Goal: Task Accomplishment & Management: Use online tool/utility

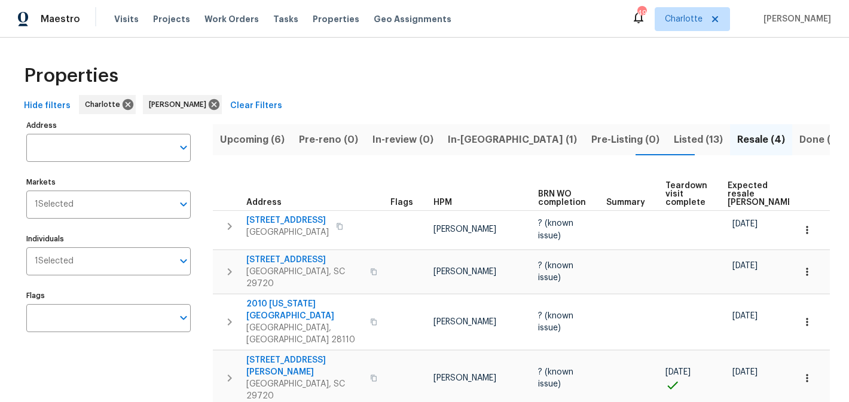
scroll to position [14, 0]
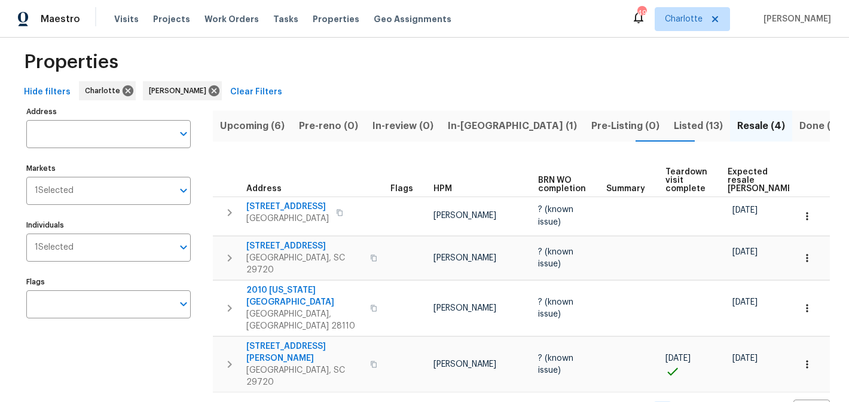
click at [261, 124] on span "Upcoming (6)" at bounding box center [252, 126] width 65 height 17
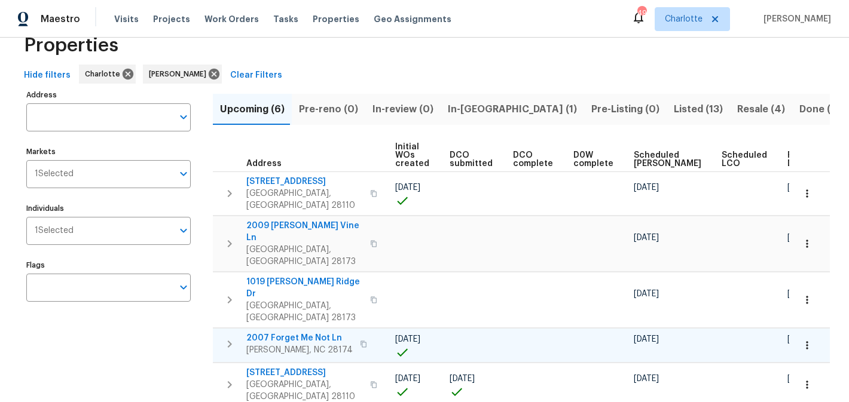
scroll to position [56, 0]
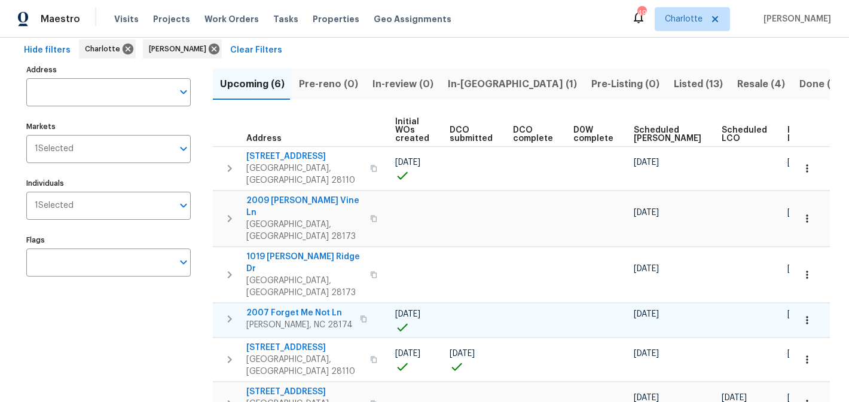
click at [282, 307] on span "2007 Forget Me Not Ln" at bounding box center [299, 313] width 106 height 12
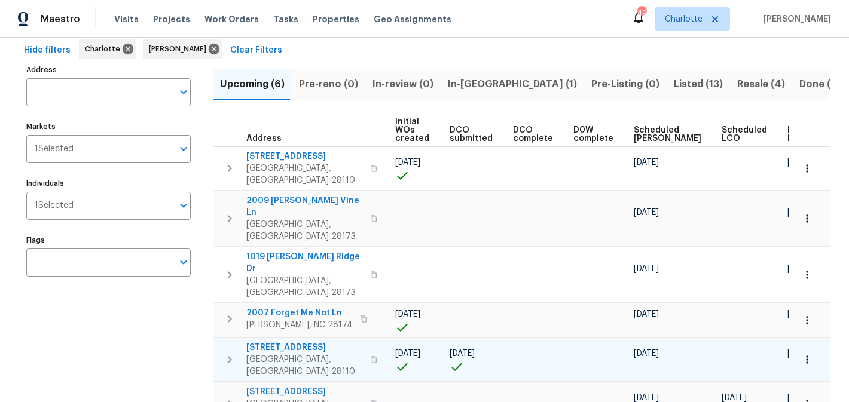
click at [272, 342] on span "2813 Faircroft Way" at bounding box center [304, 348] width 117 height 12
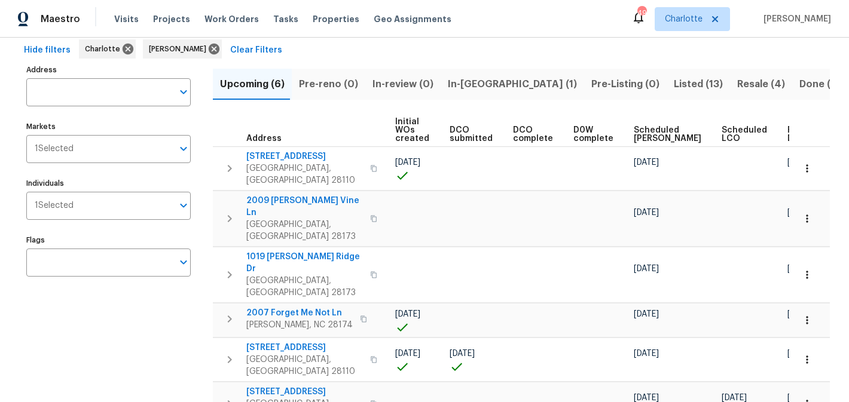
click at [342, 86] on span "Pre-reno (0)" at bounding box center [328, 84] width 59 height 17
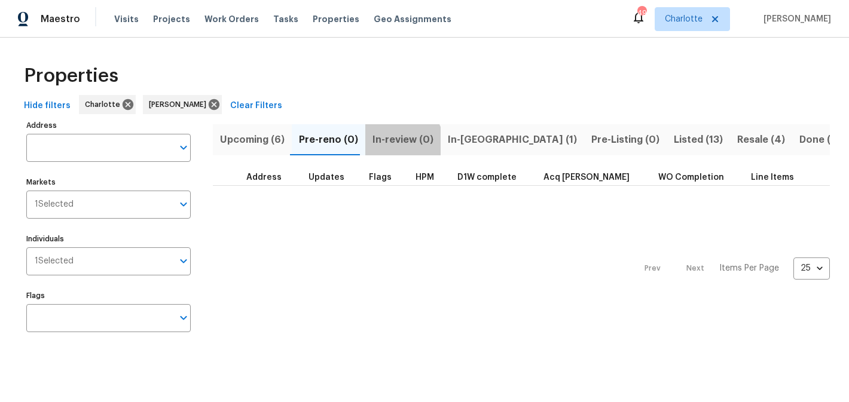
click at [387, 148] on span "In-review (0)" at bounding box center [402, 139] width 61 height 17
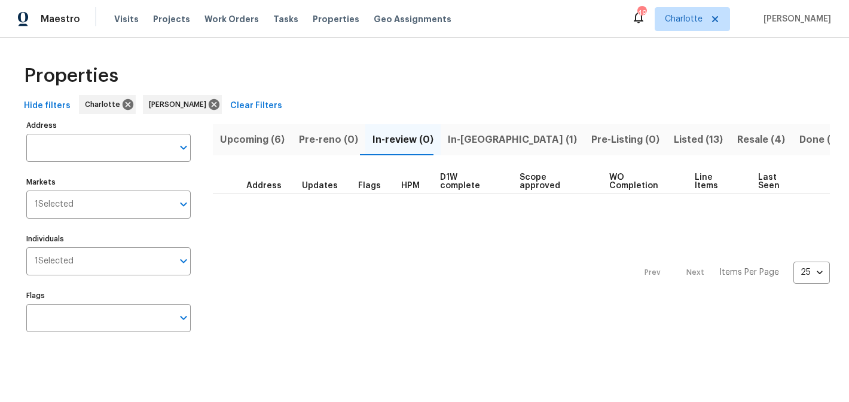
click at [454, 143] on span "In-reno (1)" at bounding box center [512, 139] width 129 height 17
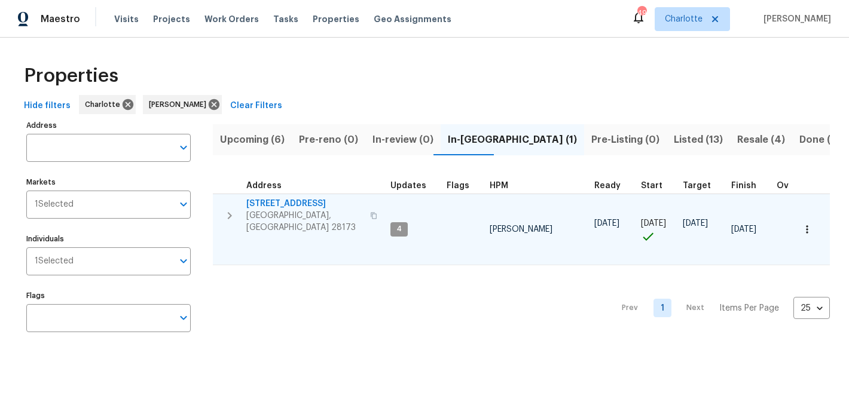
click at [270, 203] on span "431 Ranelagh Dr" at bounding box center [304, 204] width 117 height 12
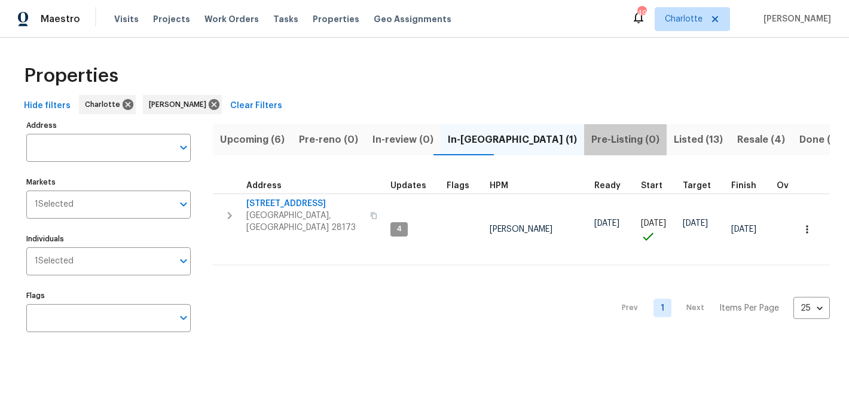
click at [591, 138] on span "Pre-Listing (0)" at bounding box center [625, 139] width 68 height 17
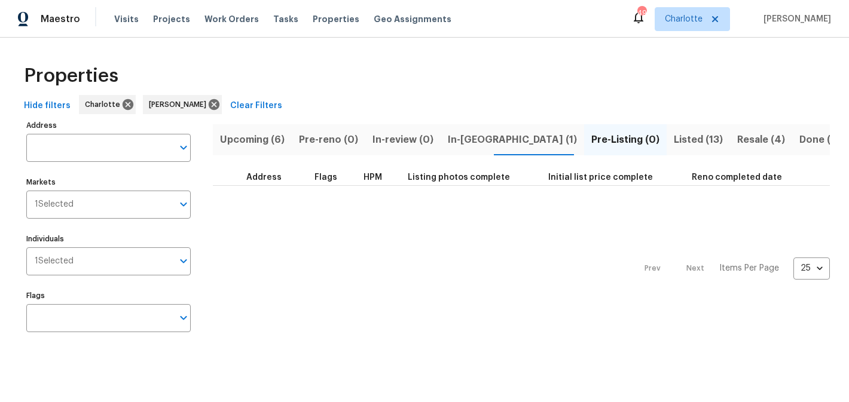
click at [674, 142] on span "Listed (13)" at bounding box center [698, 139] width 49 height 17
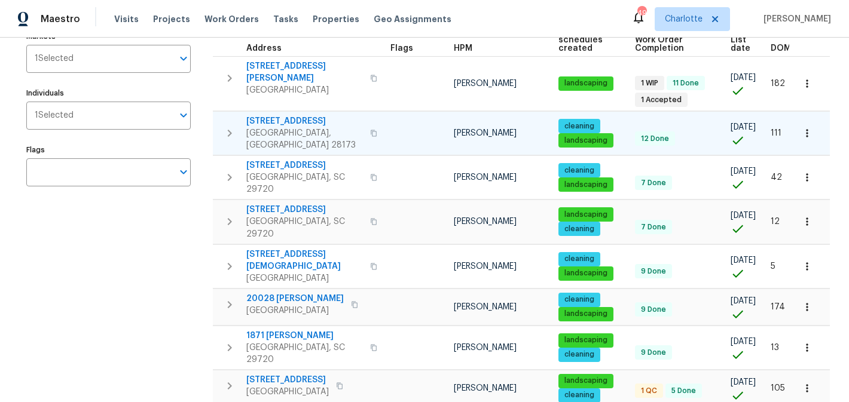
scroll to position [147, 0]
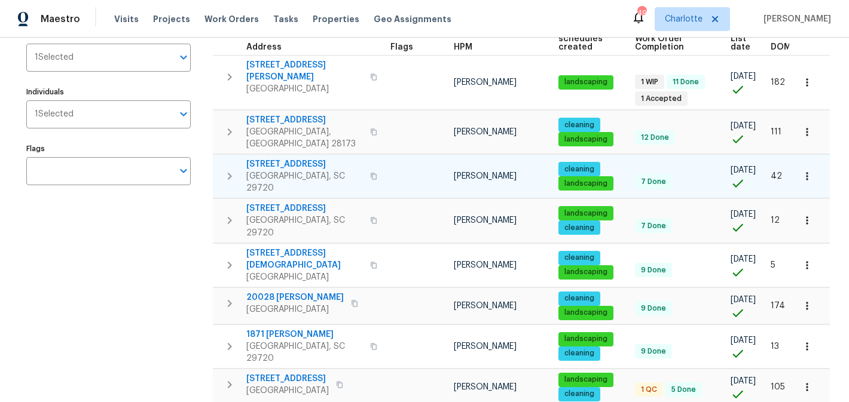
click at [271, 158] on span "5142 Sedgefield Dr" at bounding box center [304, 164] width 117 height 12
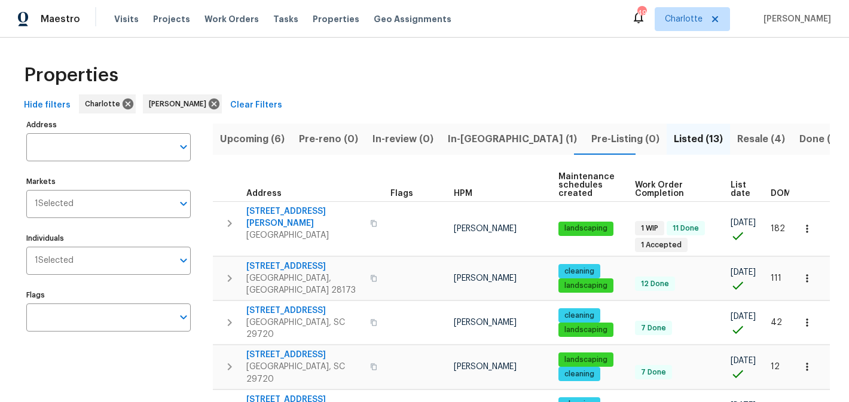
scroll to position [0, 0]
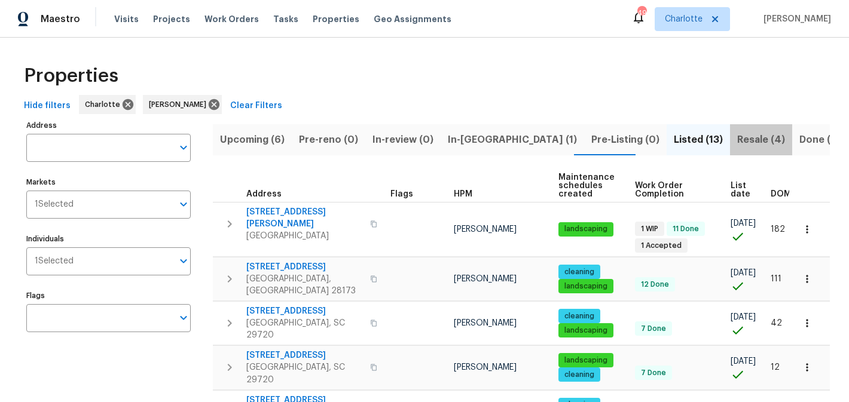
click at [737, 134] on span "Resale (4)" at bounding box center [761, 139] width 48 height 17
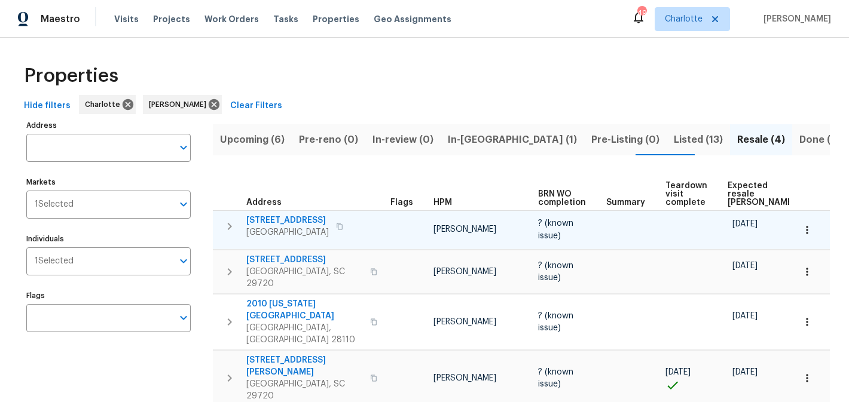
scroll to position [14, 0]
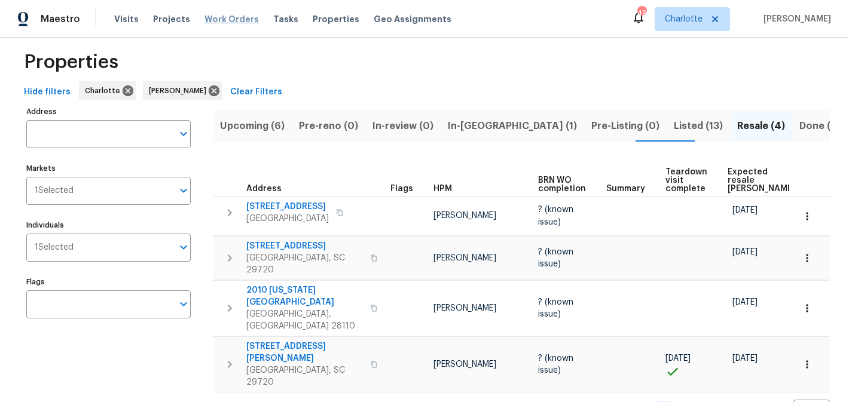
click at [227, 14] on span "Work Orders" at bounding box center [231, 19] width 54 height 12
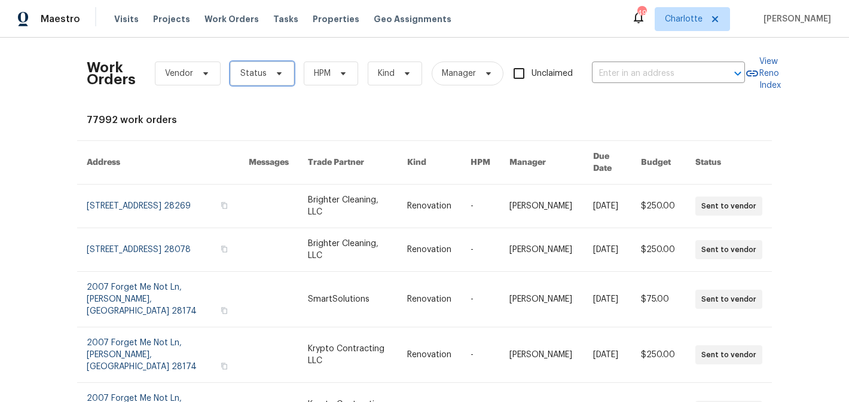
click at [279, 76] on icon at bounding box center [279, 74] width 10 height 10
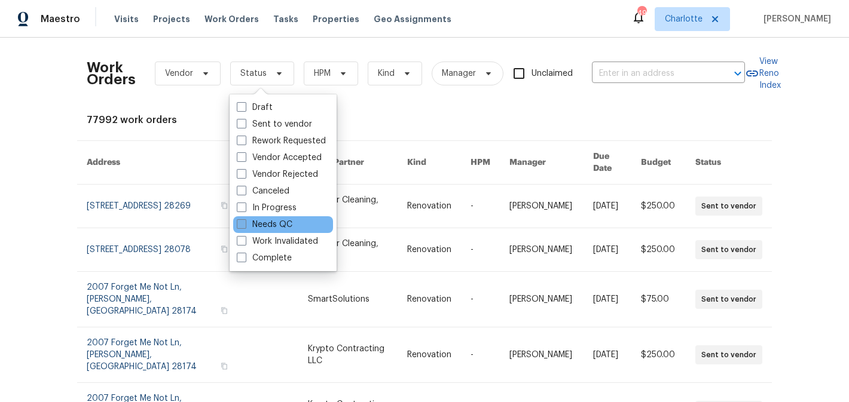
click at [279, 219] on label "Needs QC" at bounding box center [265, 225] width 56 height 12
click at [244, 219] on input "Needs QC" at bounding box center [241, 223] width 8 height 8
checkbox input "true"
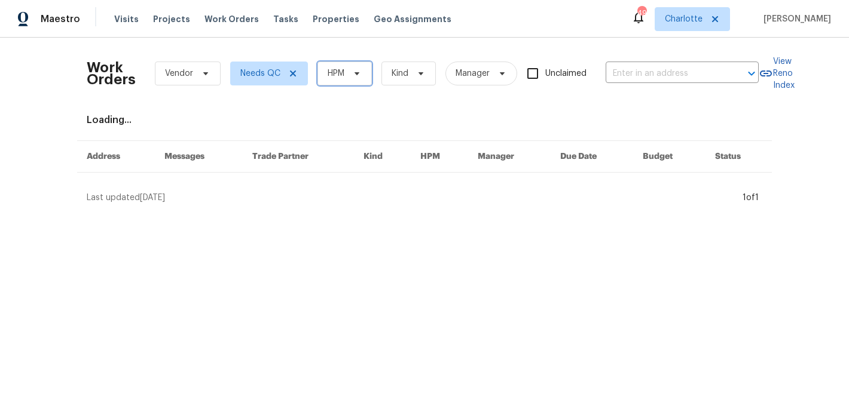
click at [341, 75] on span "HPM" at bounding box center [336, 74] width 17 height 12
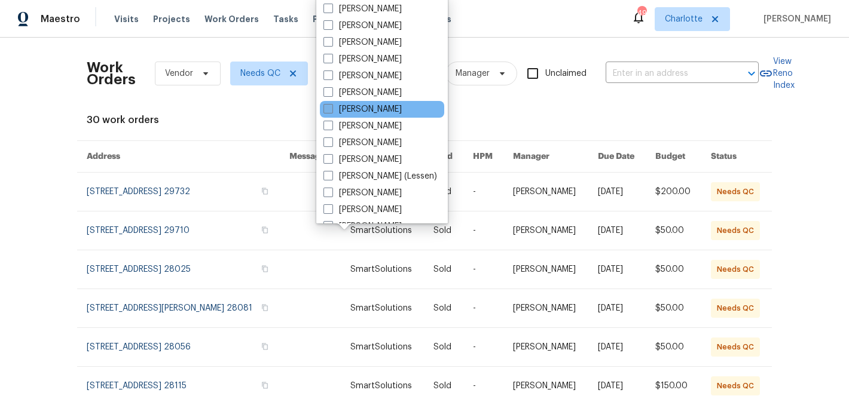
scroll to position [148, 0]
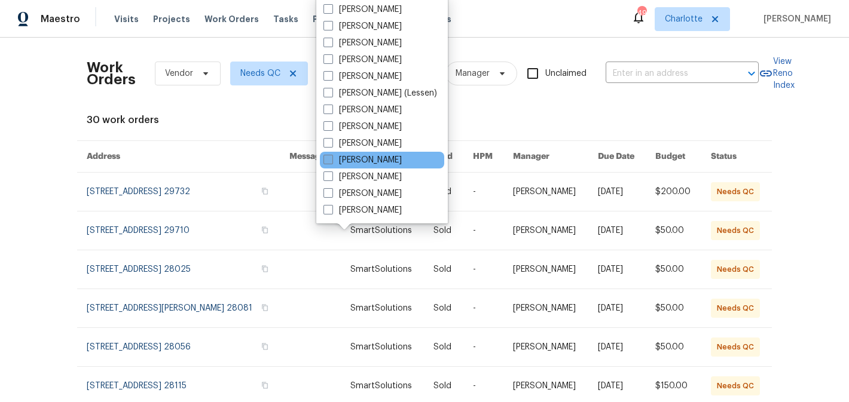
click at [363, 163] on label "[PERSON_NAME]" at bounding box center [362, 160] width 78 height 12
click at [331, 162] on input "[PERSON_NAME]" at bounding box center [327, 158] width 8 height 8
checkbox input "true"
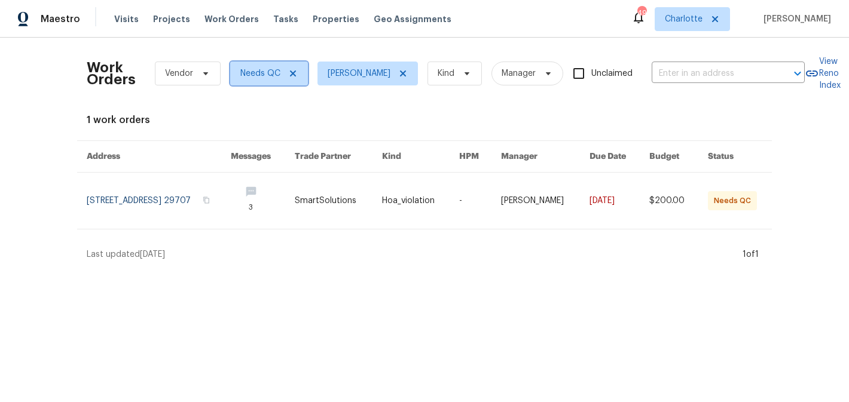
click at [290, 72] on icon at bounding box center [293, 74] width 6 height 6
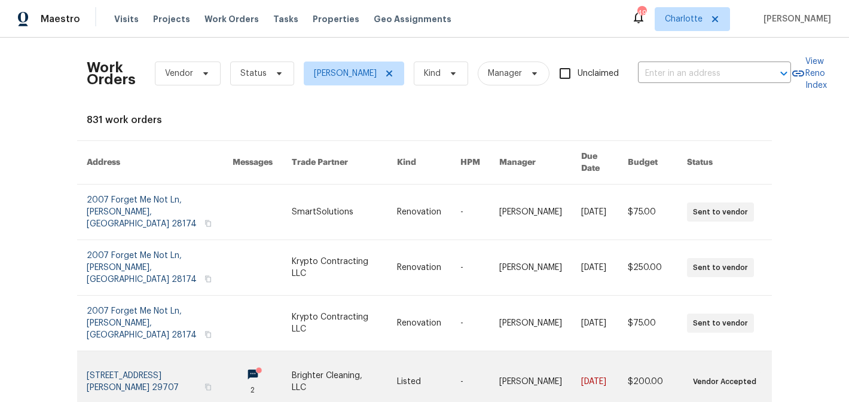
click at [133, 351] on link at bounding box center [160, 381] width 146 height 60
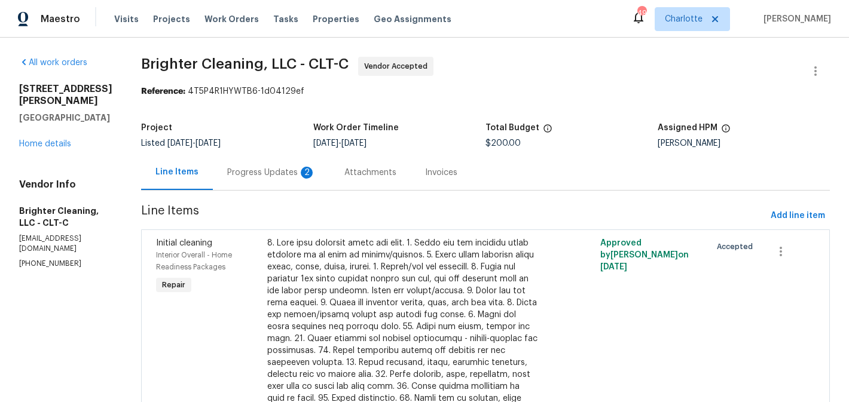
click at [256, 176] on div "Progress Updates 2" at bounding box center [271, 173] width 88 height 12
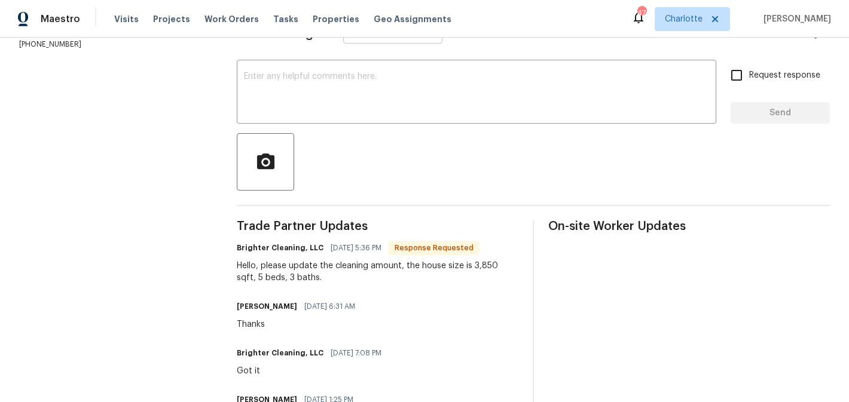
scroll to position [252, 0]
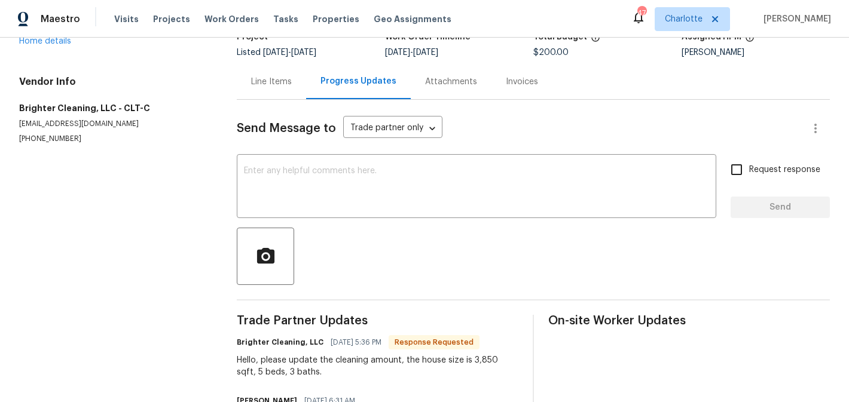
click at [269, 78] on div "Line Items" at bounding box center [271, 82] width 41 height 12
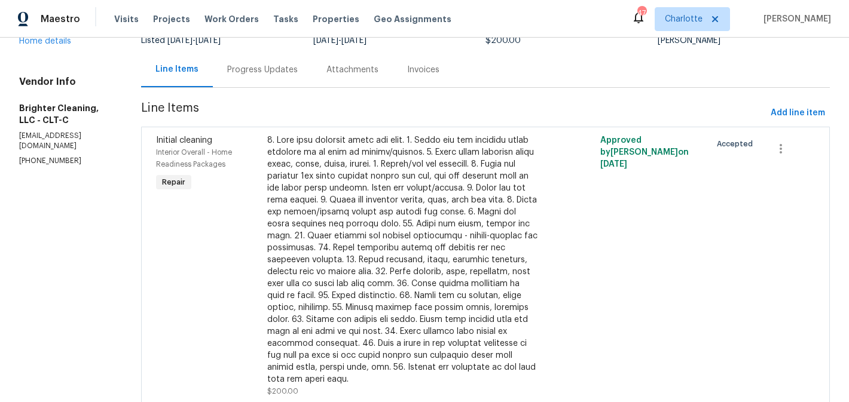
scroll to position [142, 0]
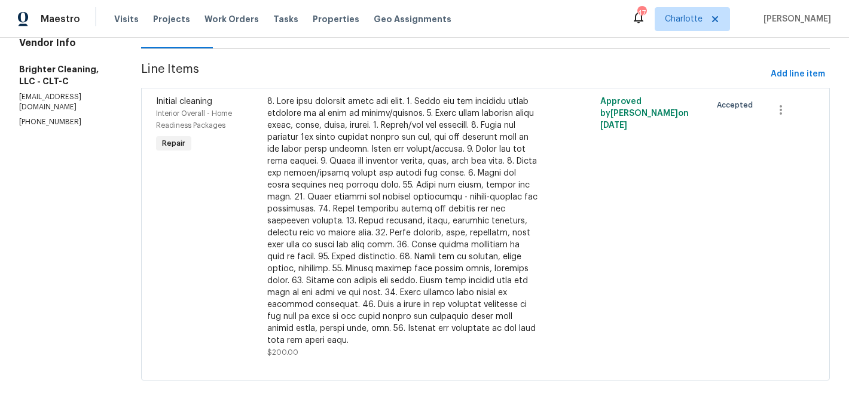
click at [404, 182] on div at bounding box center [402, 221] width 270 height 251
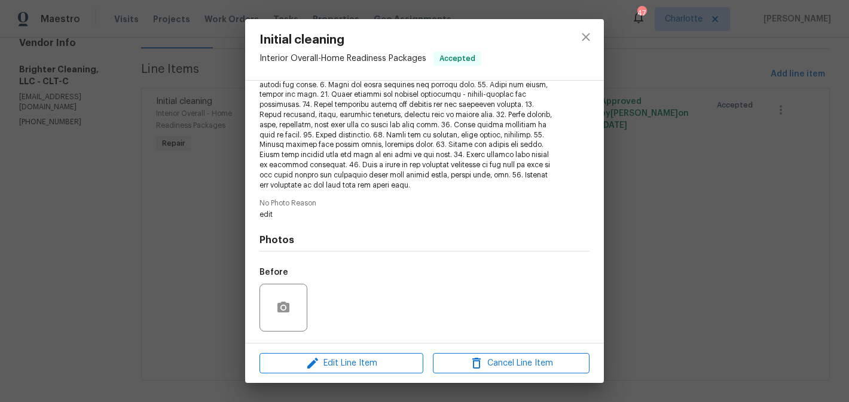
scroll to position [196, 0]
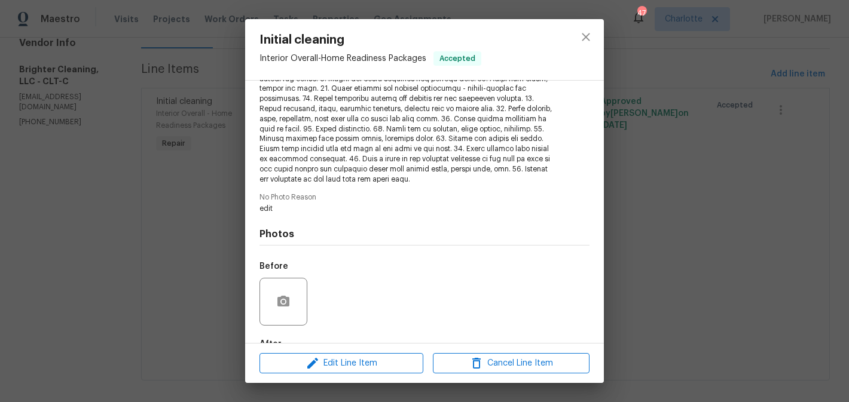
click at [339, 374] on div "Edit Line Item Cancel Line Item" at bounding box center [424, 364] width 359 height 40
click at [346, 356] on span "Edit Line Item" at bounding box center [341, 363] width 157 height 15
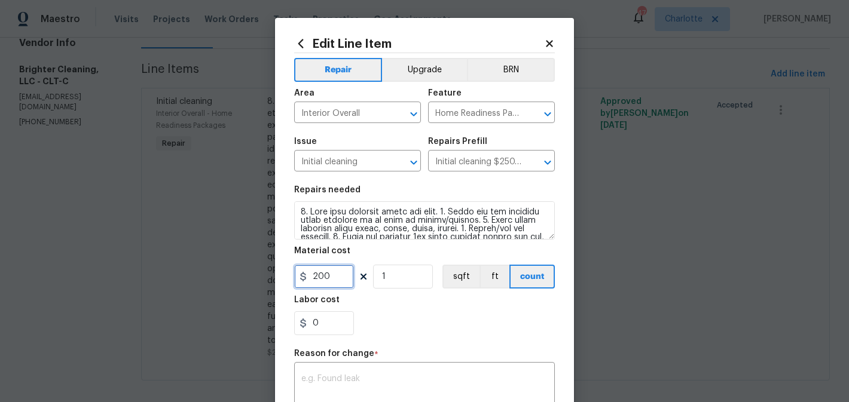
click at [338, 282] on input "200" at bounding box center [324, 277] width 60 height 24
type input "300"
click at [406, 286] on input "1" at bounding box center [403, 277] width 60 height 24
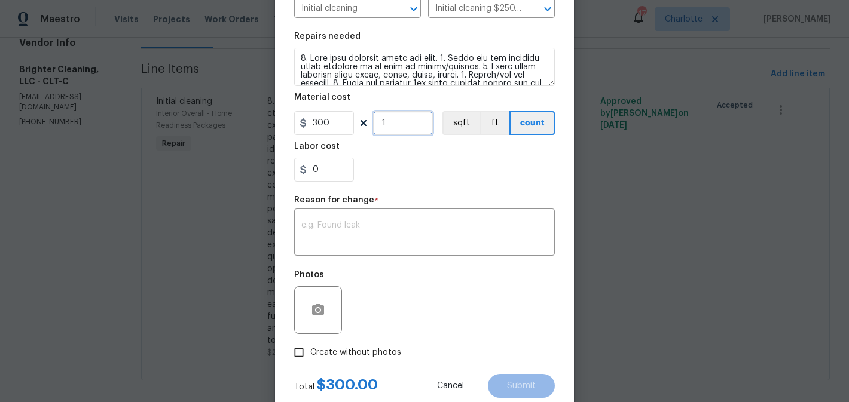
scroll to position [164, 0]
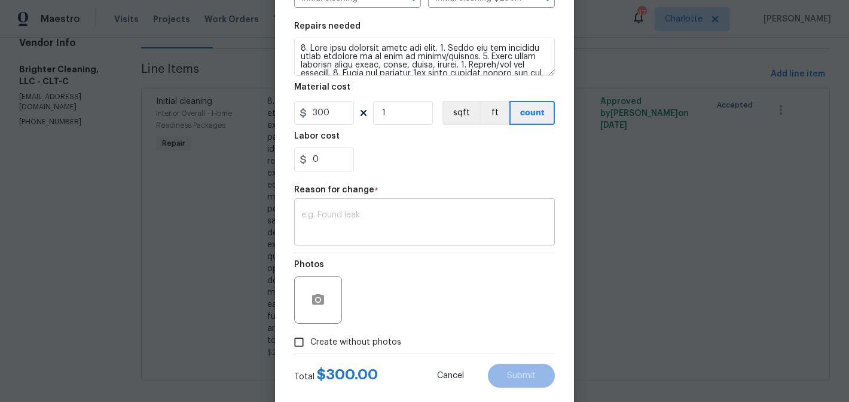
click at [385, 223] on textarea at bounding box center [424, 223] width 246 height 25
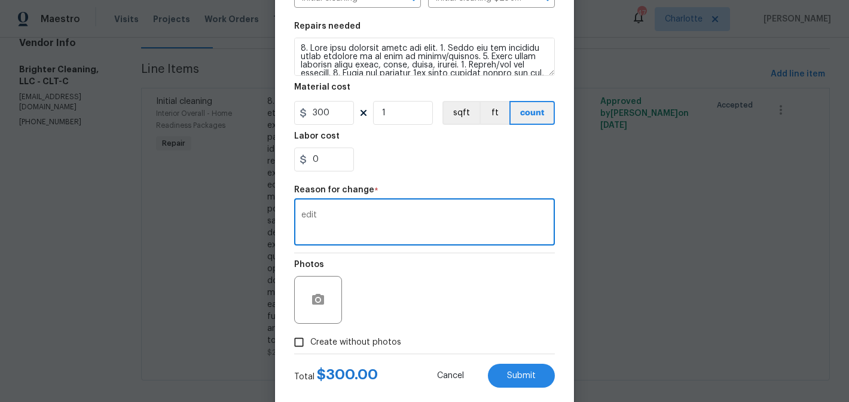
type textarea "edit"
click at [429, 145] on div "Labor cost" at bounding box center [424, 140] width 261 height 16
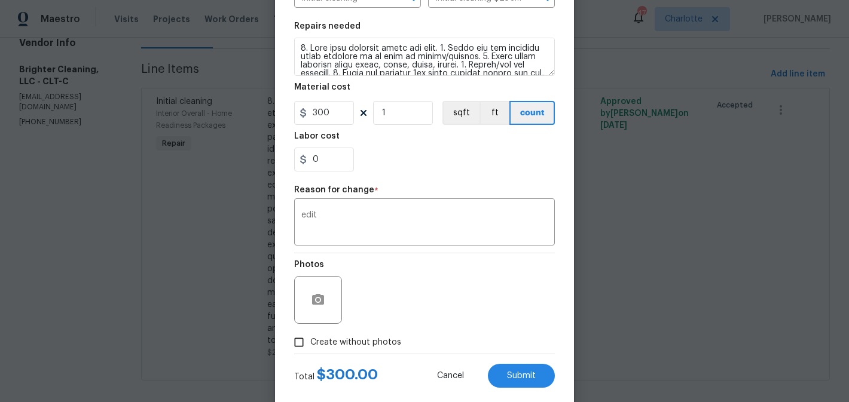
scroll to position [187, 0]
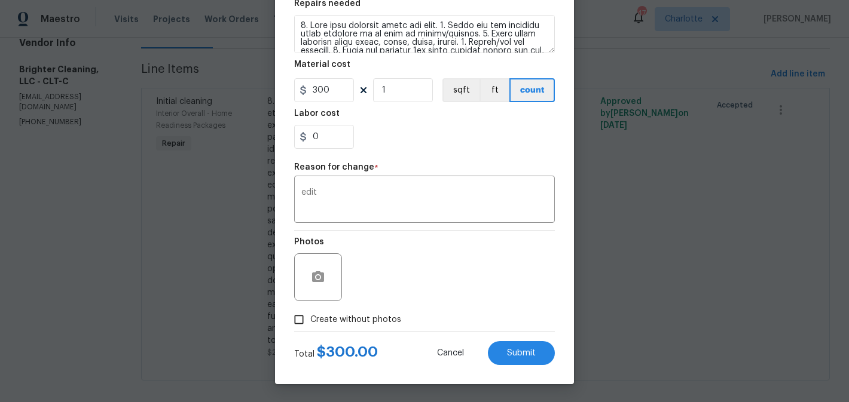
click at [528, 339] on div "Total $ 300.00 Cancel Submit" at bounding box center [424, 348] width 261 height 33
click at [530, 347] on button "Submit" at bounding box center [521, 353] width 67 height 24
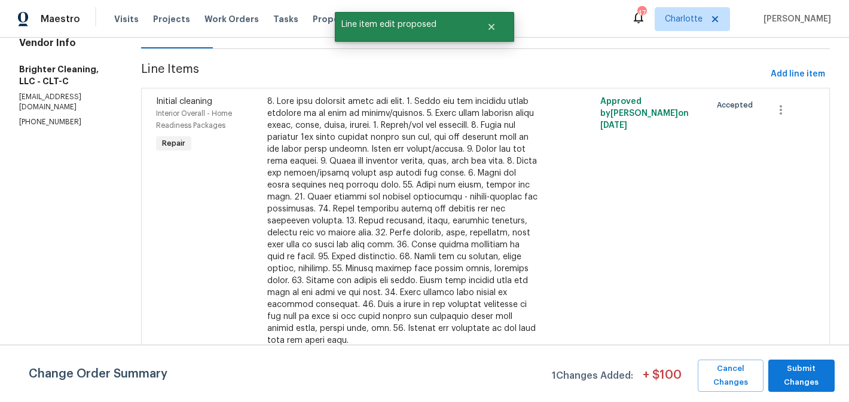
scroll to position [0, 0]
click at [813, 363] on span "Submit Changes" at bounding box center [801, 375] width 54 height 27
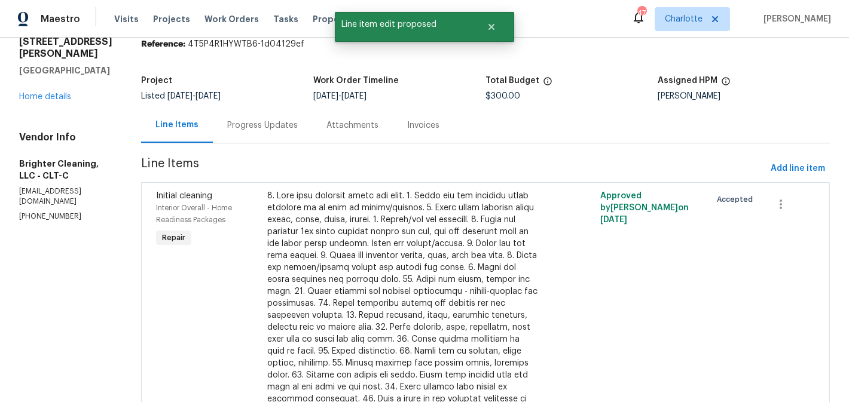
scroll to position [21, 0]
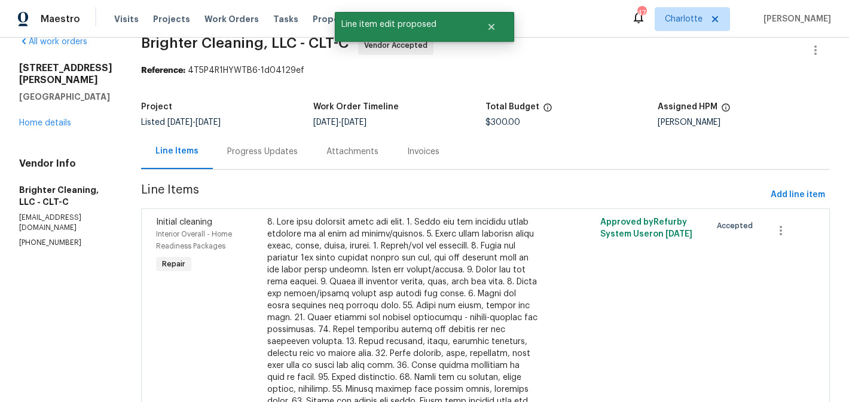
click at [227, 148] on div "Progress Updates" at bounding box center [262, 152] width 71 height 12
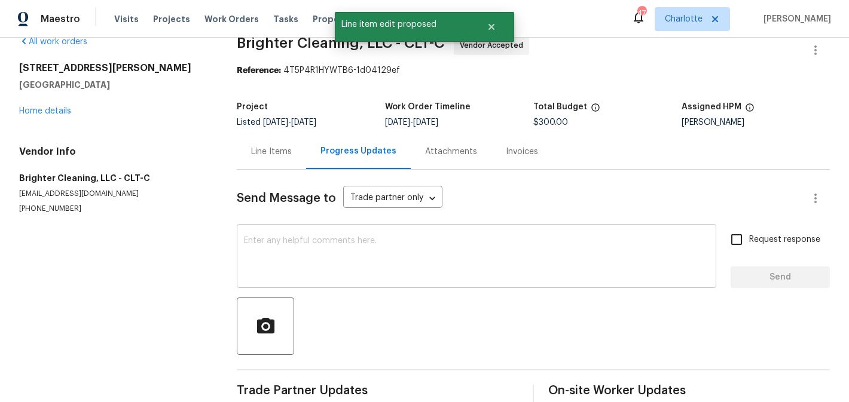
click at [288, 255] on textarea at bounding box center [476, 258] width 465 height 42
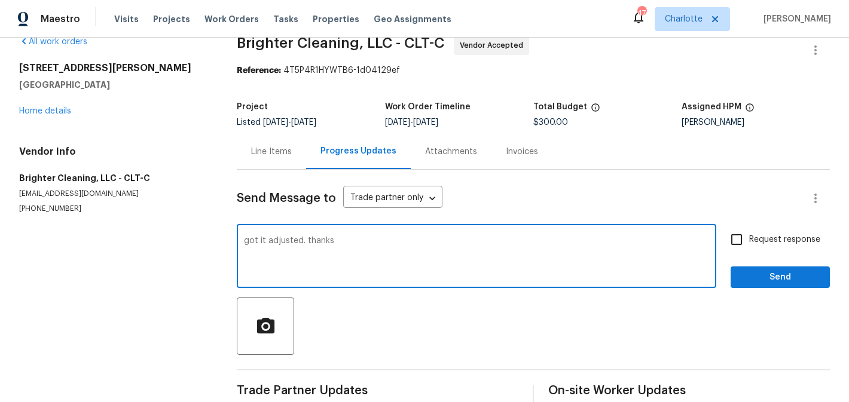
type textarea "got it adjusted. thanks"
click at [736, 232] on input "Request response" at bounding box center [736, 239] width 25 height 25
checkbox input "true"
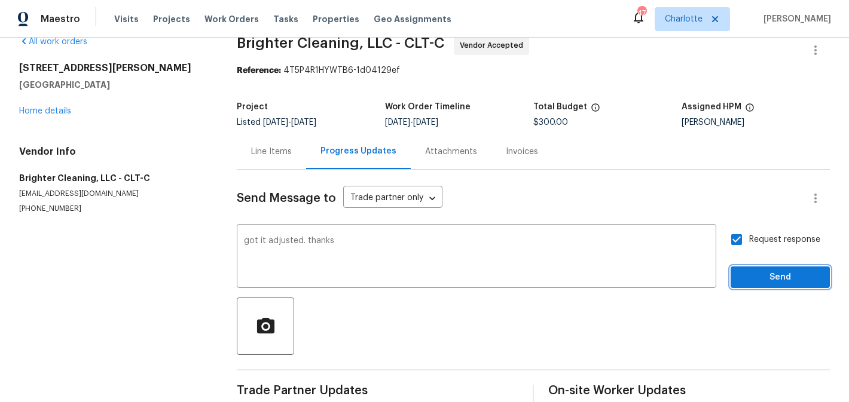
click at [773, 274] on span "Send" at bounding box center [780, 277] width 80 height 15
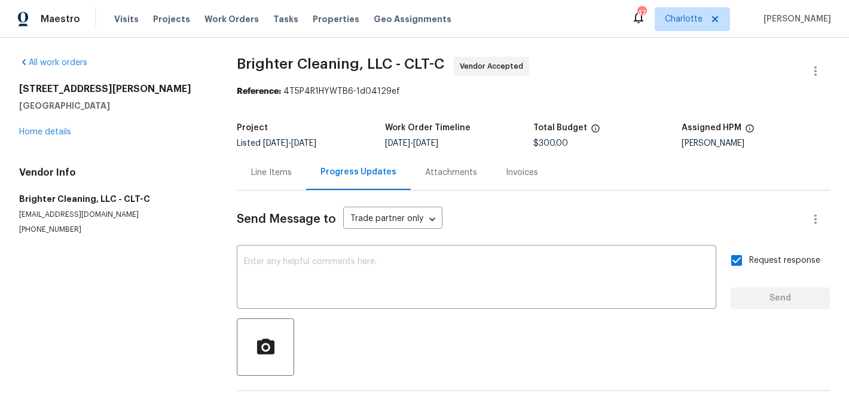
click at [306, 26] on div "Visits Projects Work Orders Tasks Properties Geo Assignments" at bounding box center [289, 19] width 351 height 24
click at [320, 20] on span "Properties" at bounding box center [336, 19] width 47 height 12
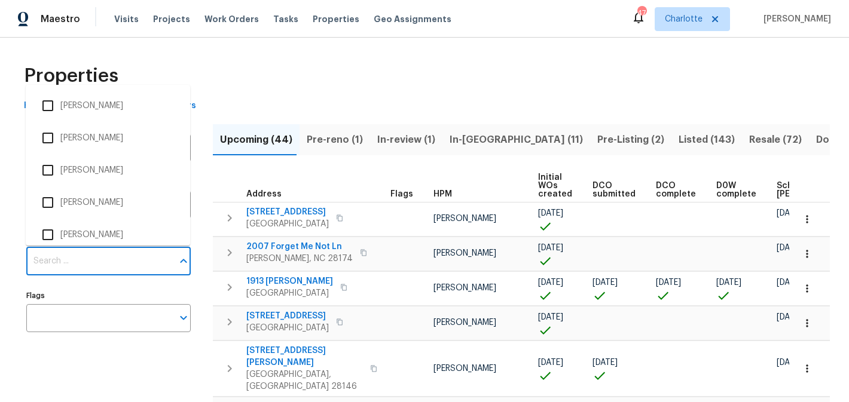
click at [99, 258] on input "Individuals" at bounding box center [99, 261] width 146 height 28
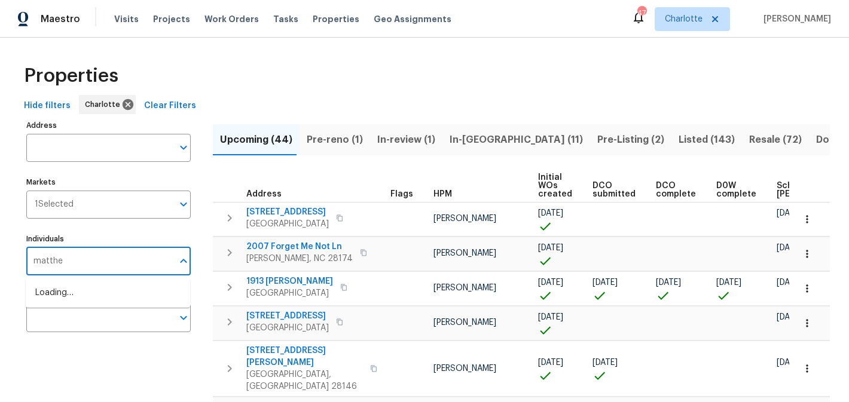
type input "matthew"
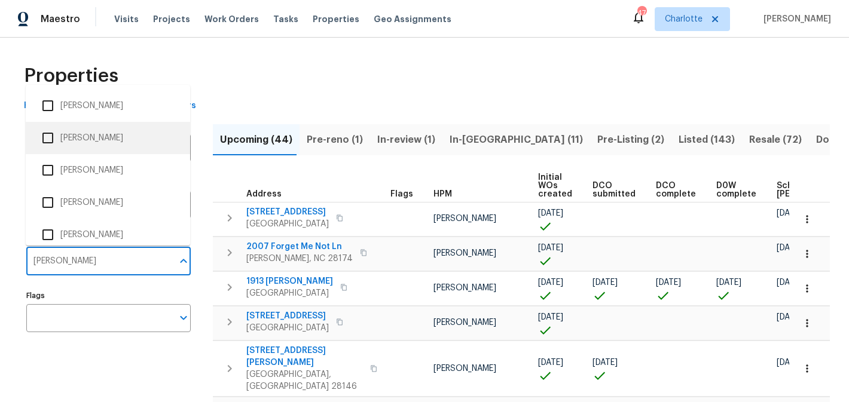
click at [123, 143] on li "[PERSON_NAME]" at bounding box center [107, 138] width 145 height 25
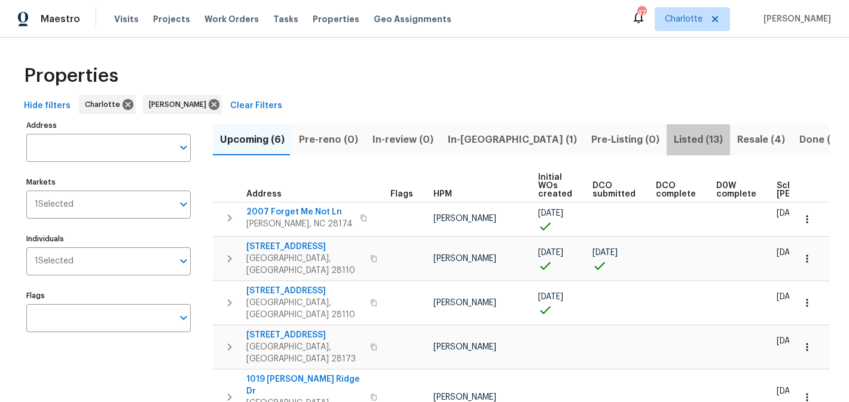
click at [674, 143] on span "Listed (13)" at bounding box center [698, 139] width 49 height 17
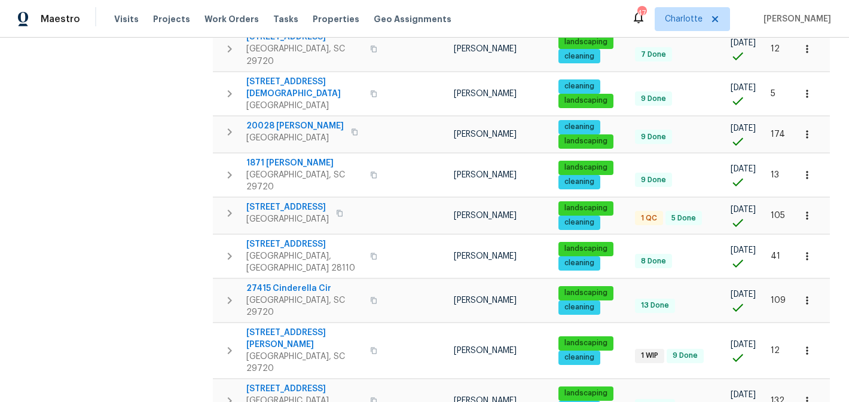
scroll to position [342, 0]
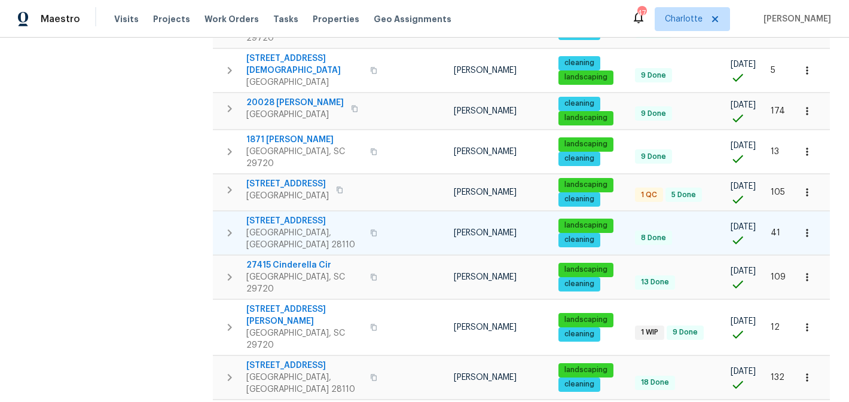
click at [286, 215] on span "2903 Rosemeade Dr" at bounding box center [304, 221] width 117 height 12
click at [231, 226] on icon "button" at bounding box center [229, 233] width 14 height 14
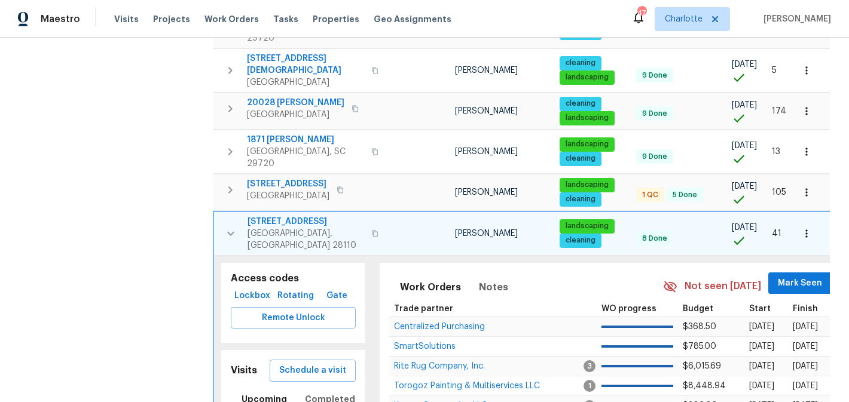
click at [231, 227] on icon "button" at bounding box center [231, 234] width 14 height 14
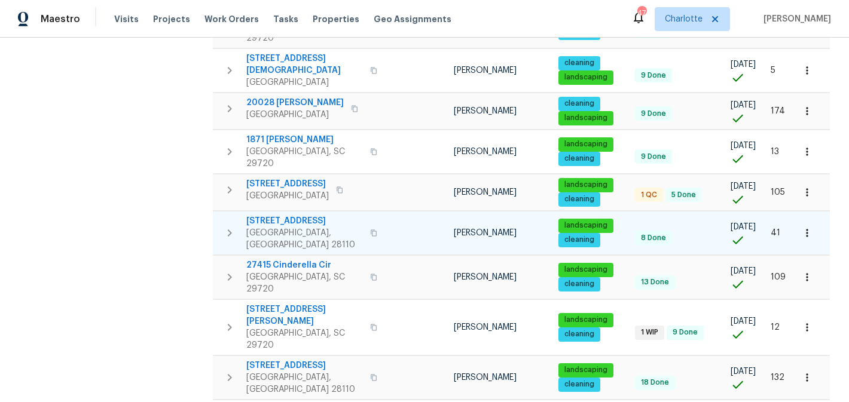
click at [809, 227] on icon "button" at bounding box center [807, 233] width 12 height 12
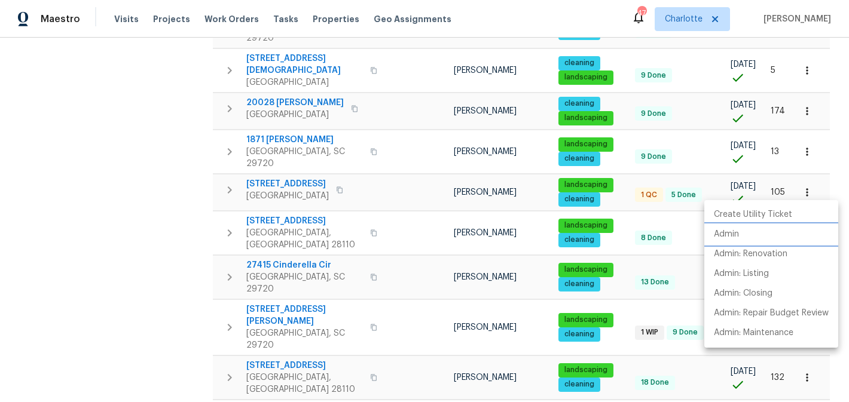
click at [741, 234] on li "Admin" at bounding box center [771, 235] width 134 height 20
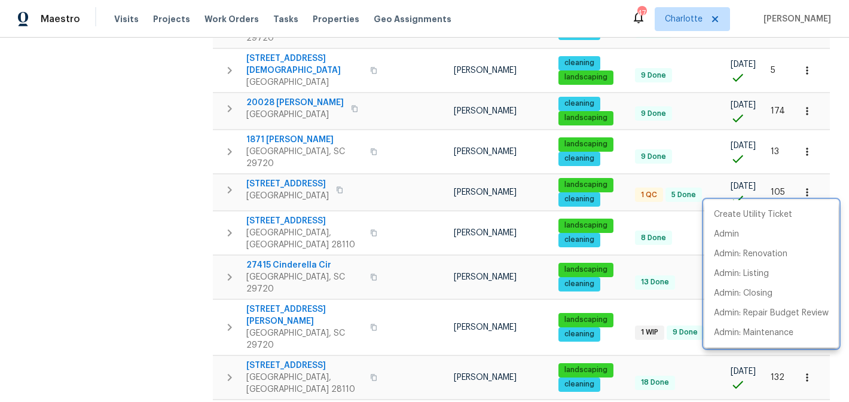
click at [194, 122] on div at bounding box center [424, 201] width 849 height 402
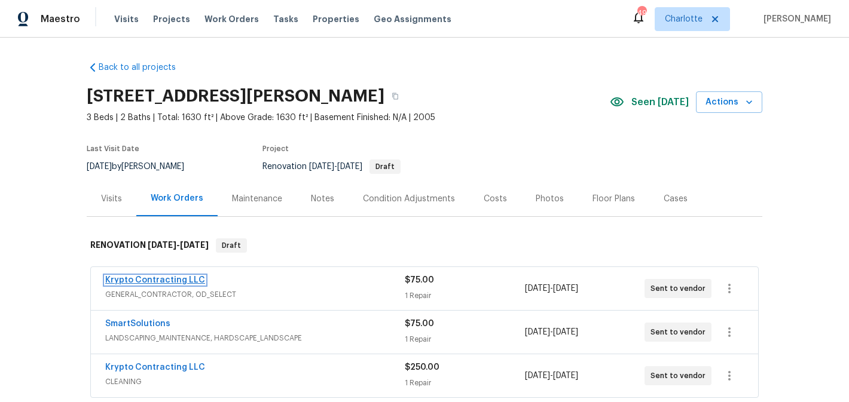
click at [172, 280] on link "Krypto Contracting LLC" at bounding box center [155, 280] width 100 height 8
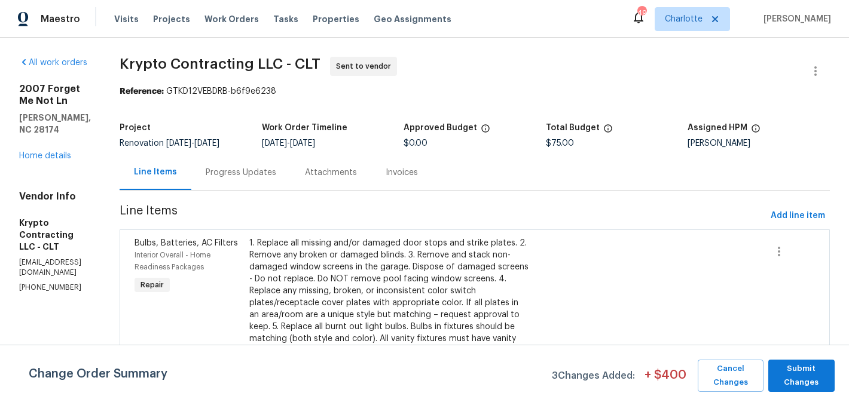
click at [276, 172] on div "Progress Updates" at bounding box center [241, 173] width 71 height 12
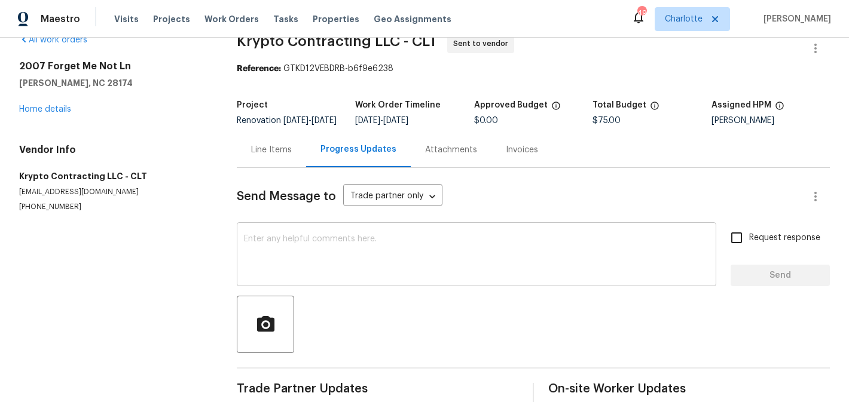
scroll to position [50, 0]
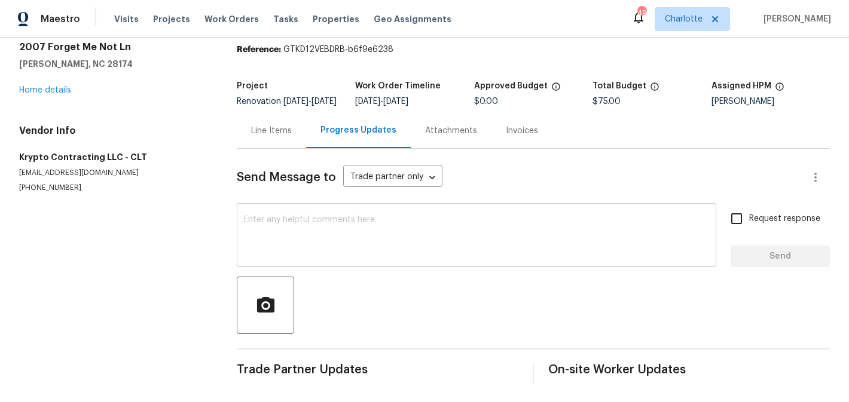
click at [339, 240] on textarea at bounding box center [476, 237] width 465 height 42
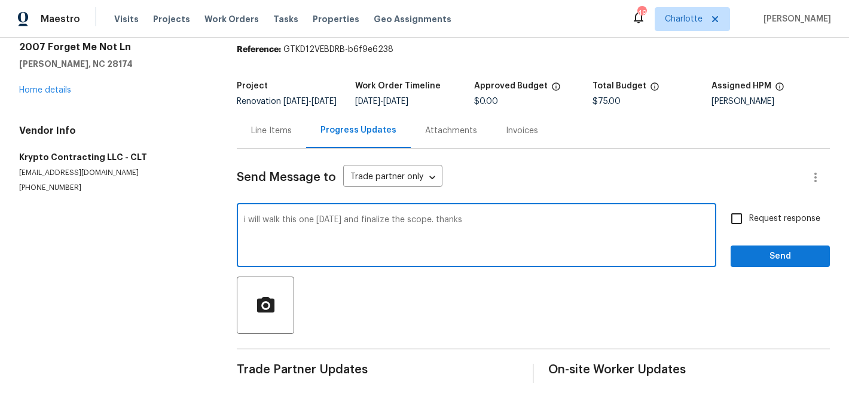
type textarea "i will walk this one tomorrow and finalize the scope. thanks"
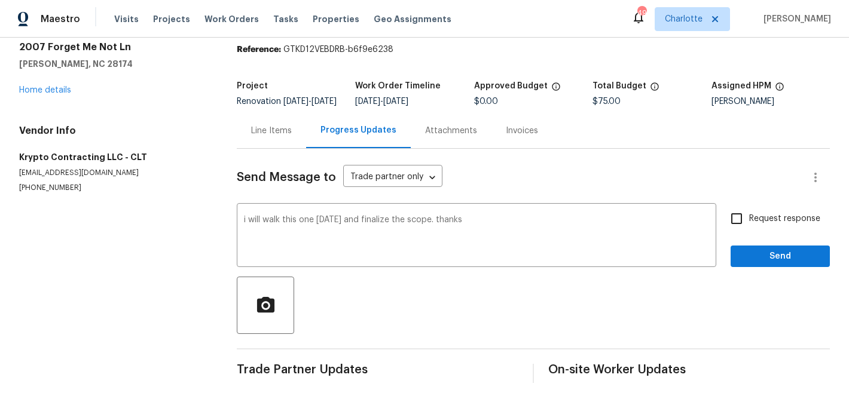
click at [750, 213] on span "Request response" at bounding box center [784, 219] width 71 height 13
click at [749, 212] on input "Request response" at bounding box center [736, 218] width 25 height 25
checkbox input "true"
click at [765, 254] on span "Send" at bounding box center [780, 256] width 80 height 15
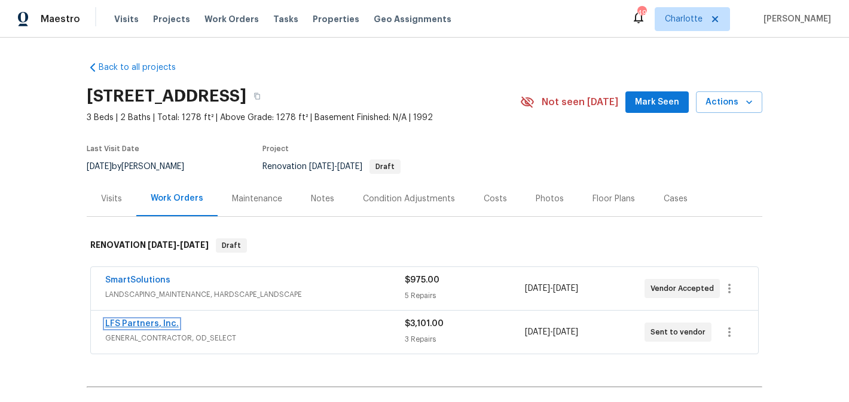
click at [123, 323] on link "LFS Partners, Inc." at bounding box center [142, 324] width 74 height 8
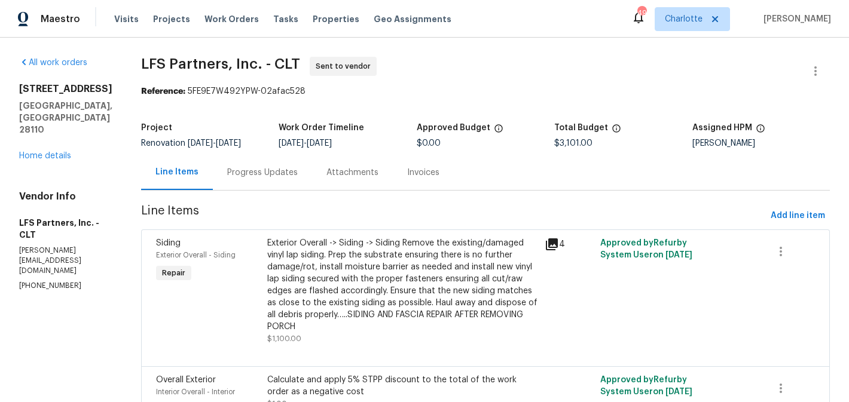
click at [252, 181] on div "Progress Updates" at bounding box center [262, 172] width 99 height 35
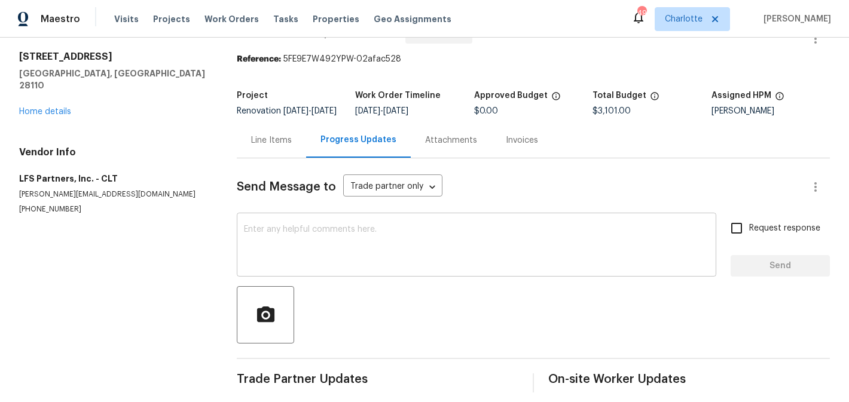
scroll to position [50, 0]
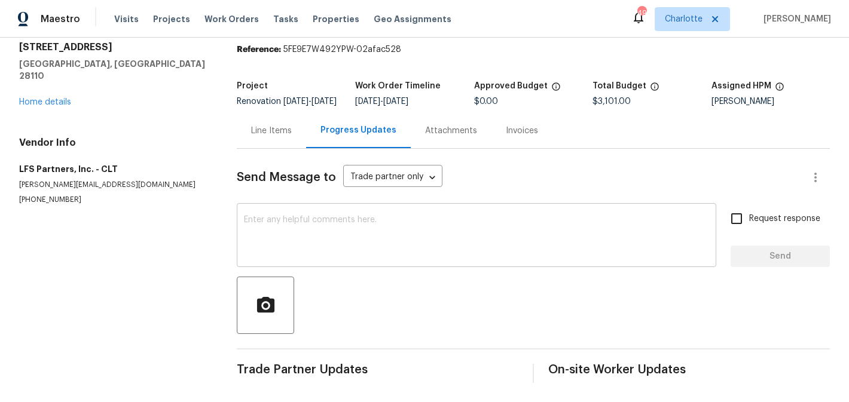
click at [355, 235] on textarea at bounding box center [476, 237] width 465 height 42
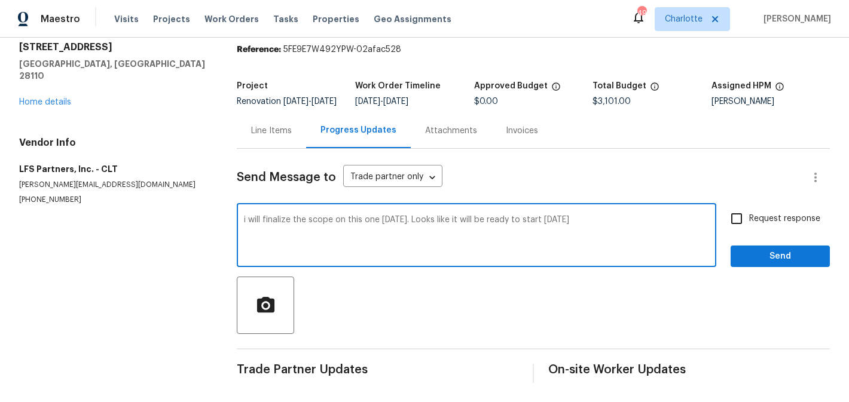
type textarea "i will finalize the scope on this one today. Looks like it will be ready to sta…"
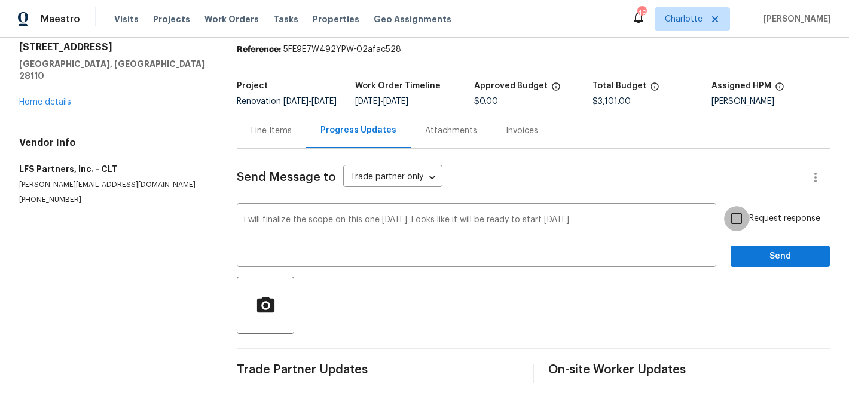
click at [737, 213] on input "Request response" at bounding box center [736, 218] width 25 height 25
checkbox input "true"
click at [754, 252] on span "Send" at bounding box center [780, 256] width 80 height 15
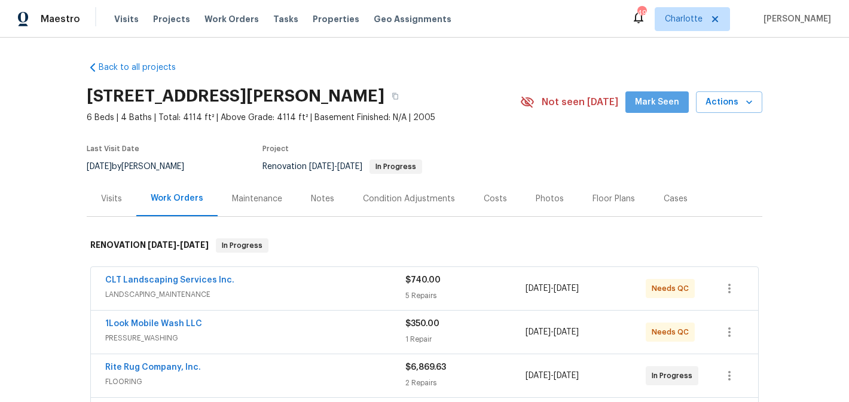
click at [666, 96] on span "Mark Seen" at bounding box center [657, 102] width 44 height 15
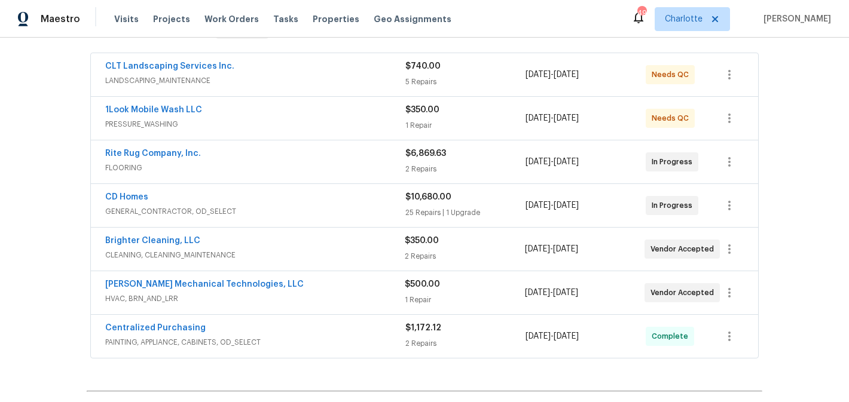
scroll to position [201, 0]
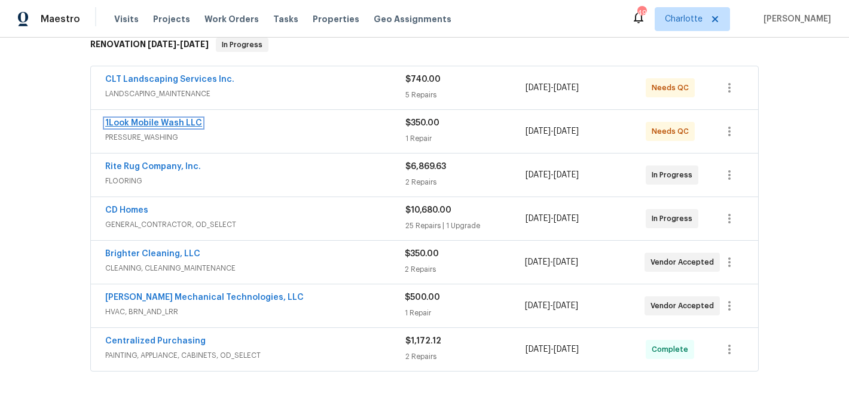
click at [146, 124] on link "1Look Mobile Wash LLC" at bounding box center [153, 123] width 97 height 8
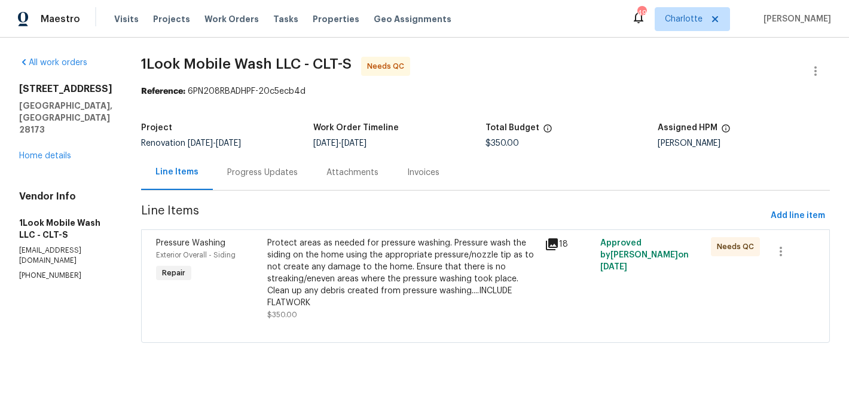
click at [253, 175] on div "Progress Updates" at bounding box center [262, 173] width 71 height 12
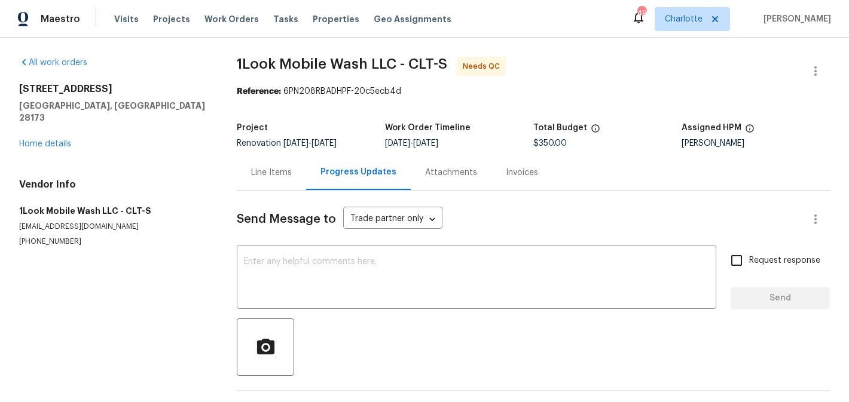
click at [271, 178] on div "Line Items" at bounding box center [271, 173] width 41 height 12
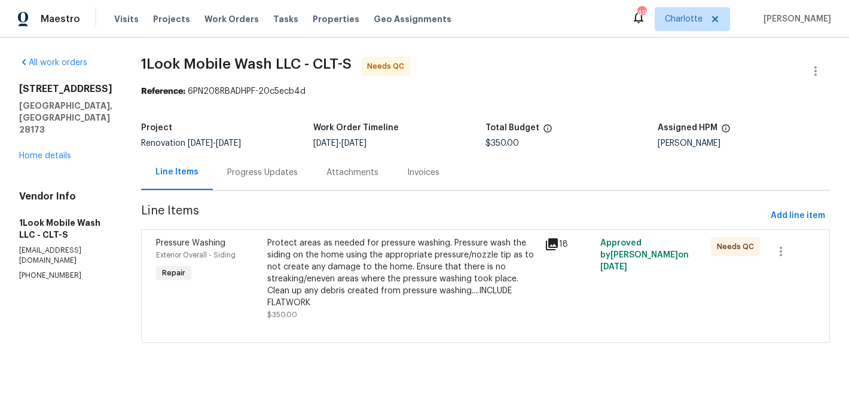
click at [414, 258] on div "Protect areas as needed for pressure washing. Pressure wash the siding on the h…" at bounding box center [402, 273] width 270 height 72
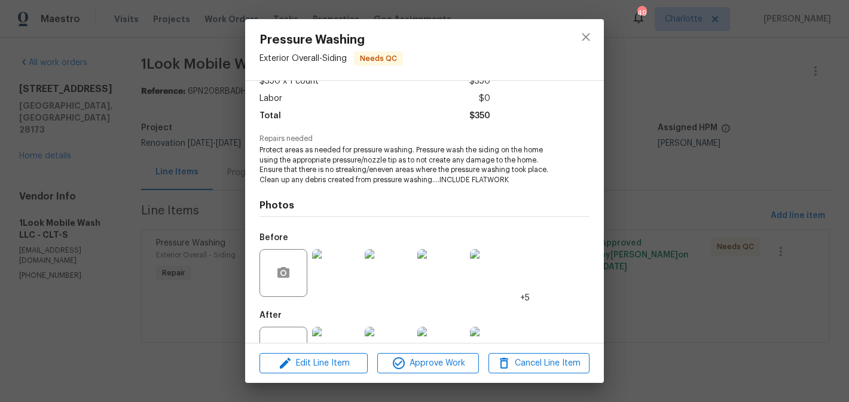
scroll to position [118, 0]
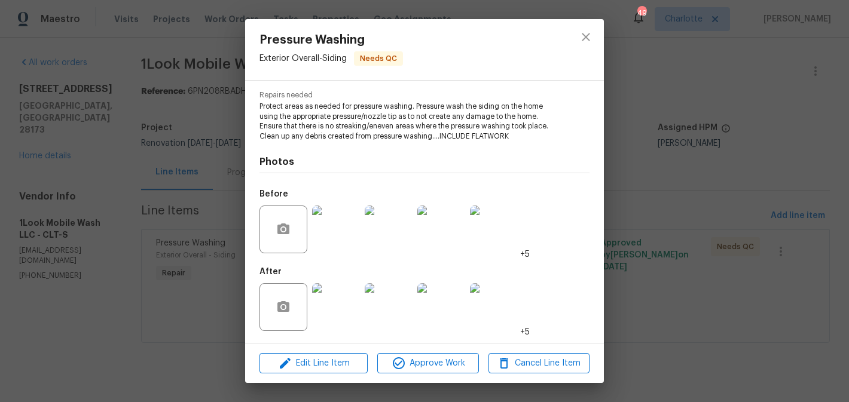
click at [333, 301] on img at bounding box center [336, 307] width 48 height 48
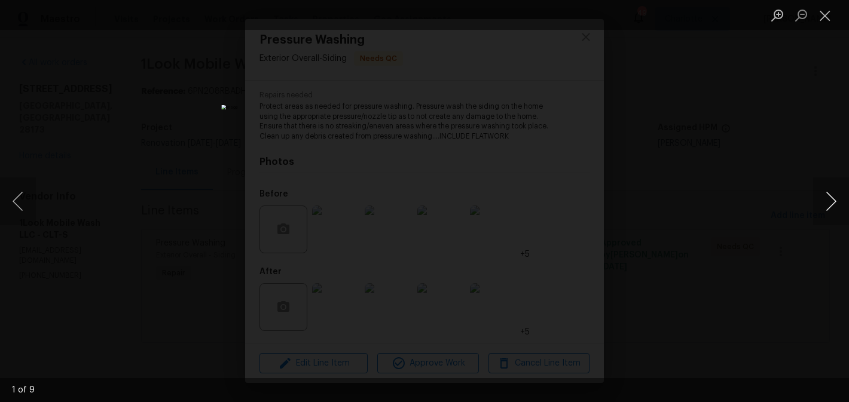
click at [829, 188] on button "Next image" at bounding box center [831, 202] width 36 height 48
click at [827, 18] on button "Close lightbox" at bounding box center [825, 15] width 24 height 21
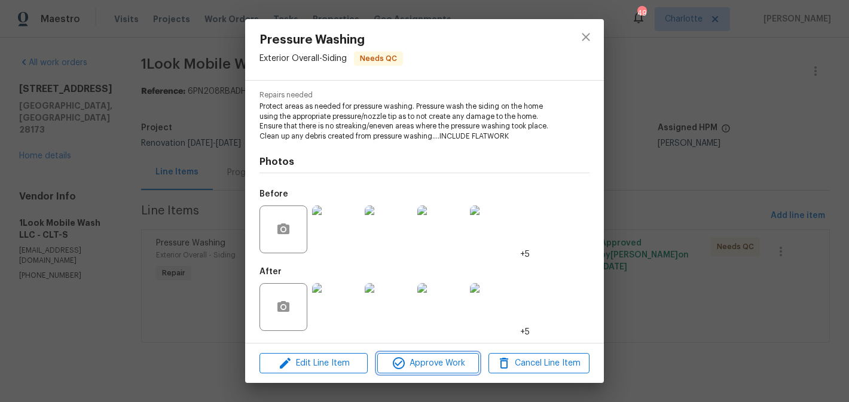
click at [426, 367] on span "Approve Work" at bounding box center [428, 363] width 94 height 15
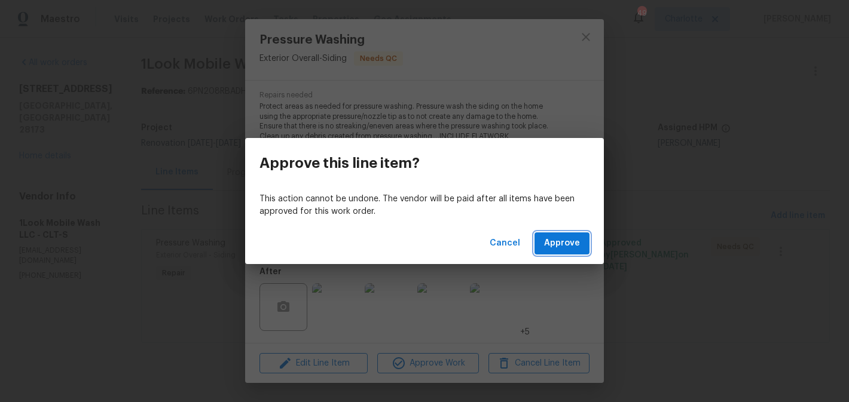
click at [581, 246] on button "Approve" at bounding box center [561, 243] width 55 height 22
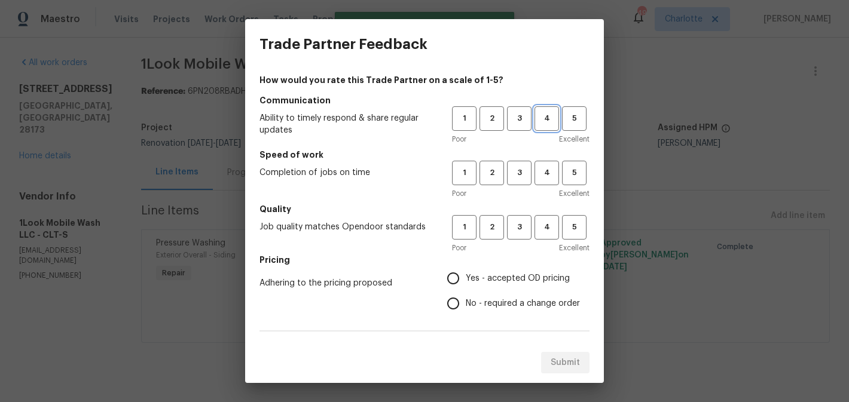
click at [546, 127] on button "4" at bounding box center [546, 118] width 25 height 25
click at [545, 177] on span "4" at bounding box center [547, 173] width 22 height 14
click at [541, 228] on span "4" at bounding box center [547, 228] width 22 height 14
click at [487, 281] on span "Yes - accepted OD pricing" at bounding box center [518, 279] width 104 height 13
click at [466, 281] on input "Yes - accepted OD pricing" at bounding box center [452, 278] width 25 height 25
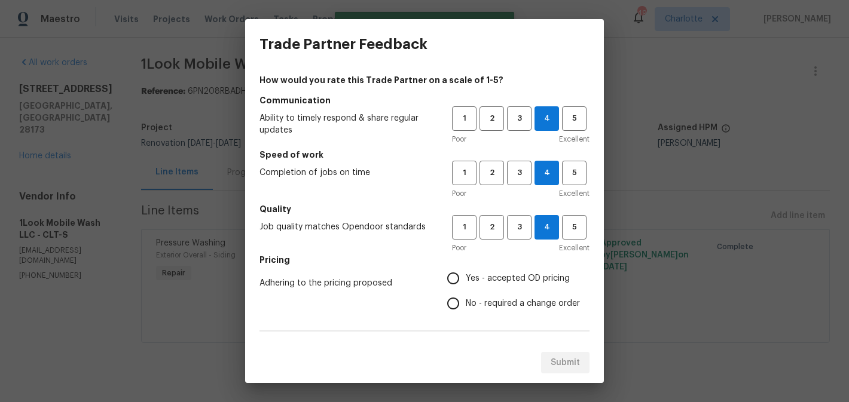
radio input "true"
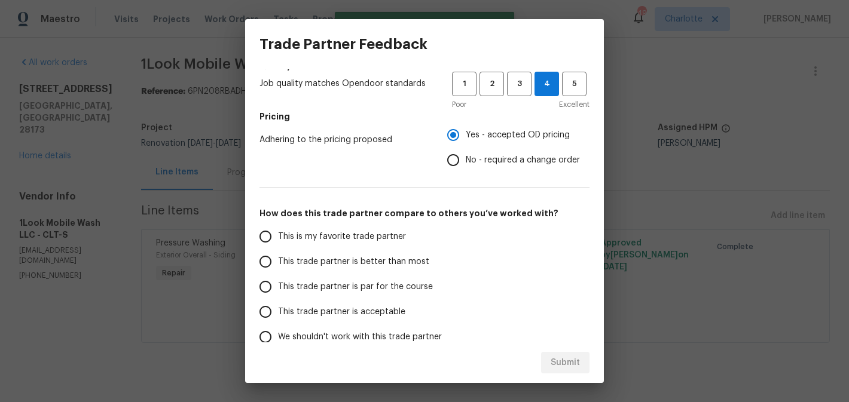
scroll to position [204, 0]
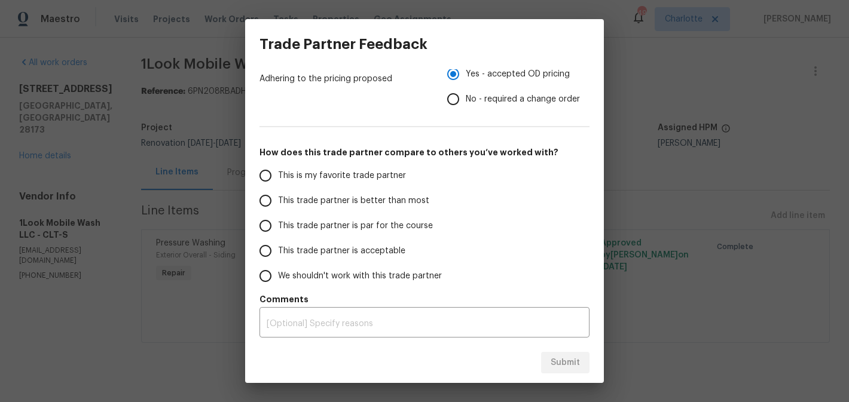
click at [388, 195] on span "This trade partner is better than most" at bounding box center [353, 201] width 151 height 13
click at [278, 195] on input "This trade partner is better than most" at bounding box center [265, 200] width 25 height 25
click at [549, 359] on button "Submit" at bounding box center [565, 363] width 48 height 22
radio input "true"
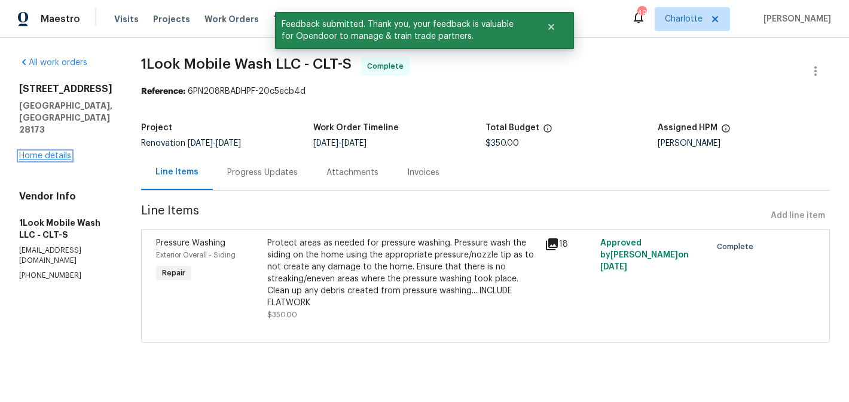
click at [50, 152] on link "Home details" at bounding box center [45, 156] width 52 height 8
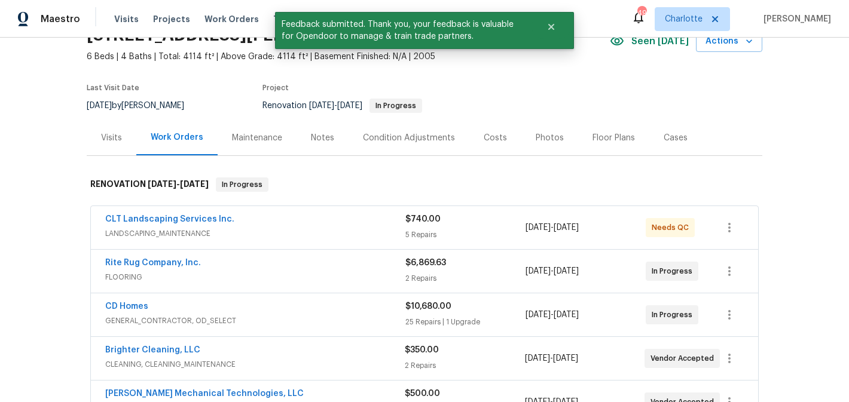
scroll to position [113, 0]
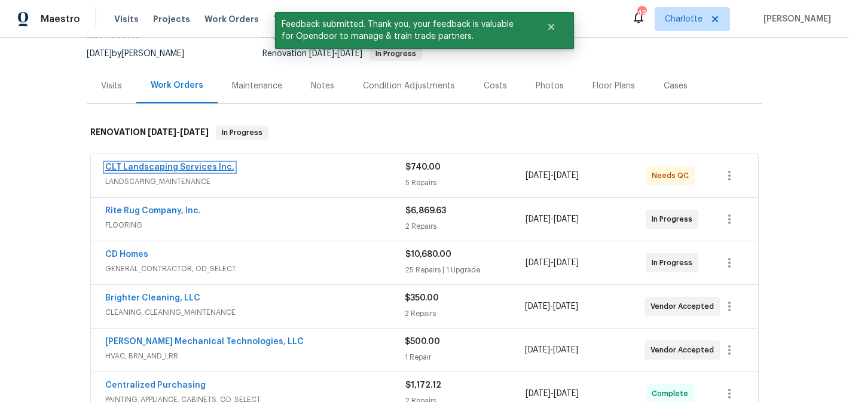
click at [123, 168] on link "CLT Landscaping Services Inc." at bounding box center [169, 167] width 129 height 8
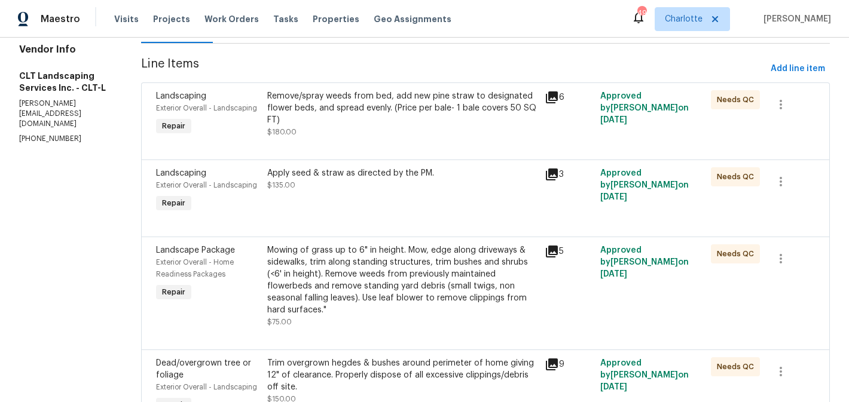
scroll to position [145, 0]
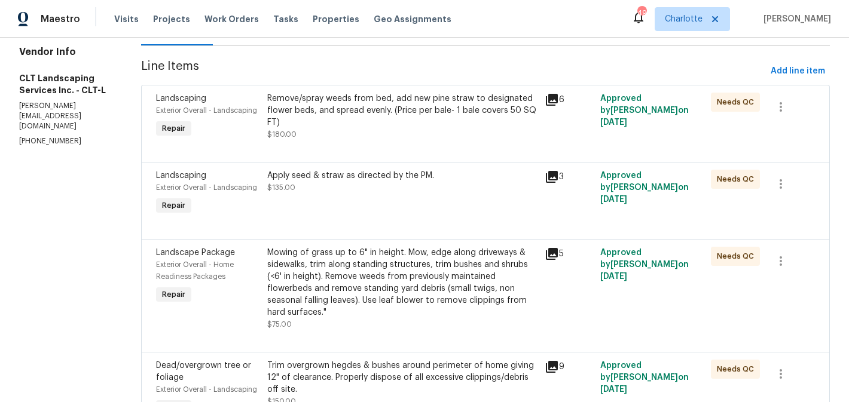
click at [375, 134] on div "Remove/spray weeds from bed, add new pine straw to designated flower beds, and …" at bounding box center [402, 117] width 270 height 48
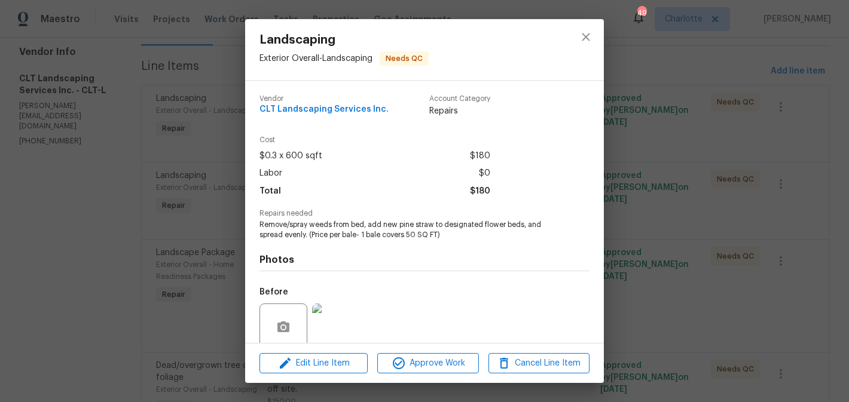
scroll to position [98, 0]
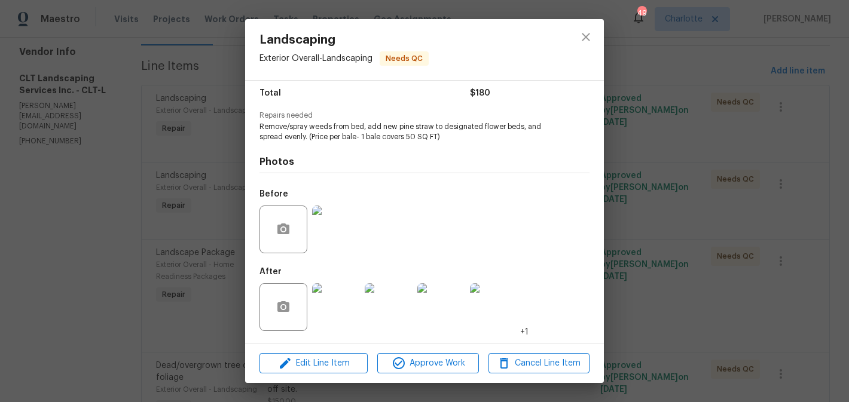
click at [323, 315] on img at bounding box center [336, 307] width 48 height 48
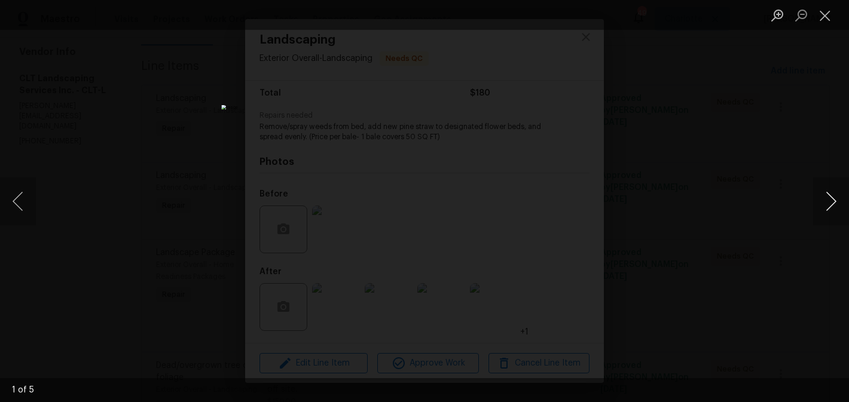
click at [823, 197] on button "Next image" at bounding box center [831, 202] width 36 height 48
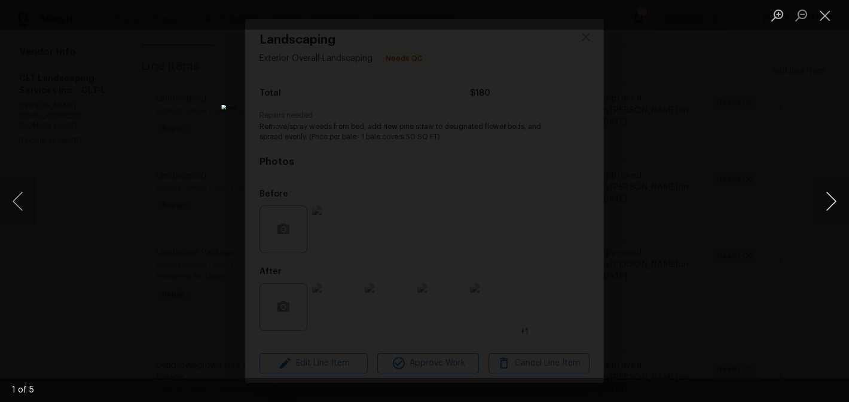
click at [823, 197] on button "Next image" at bounding box center [831, 202] width 36 height 48
click at [818, 20] on button "Close lightbox" at bounding box center [825, 15] width 24 height 21
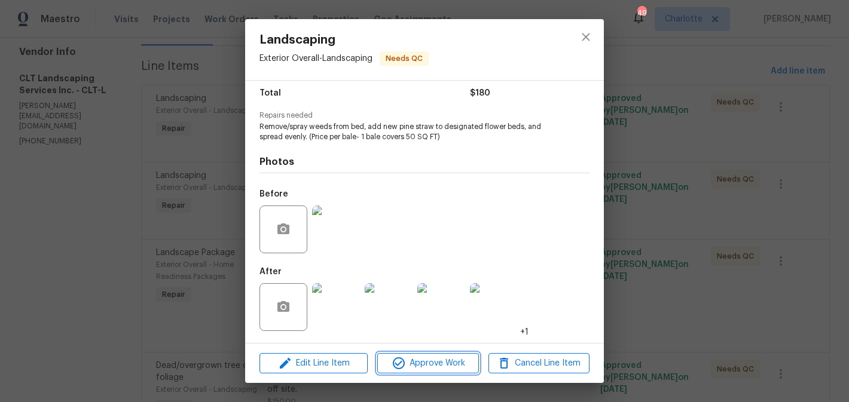
click at [433, 360] on span "Approve Work" at bounding box center [428, 363] width 94 height 15
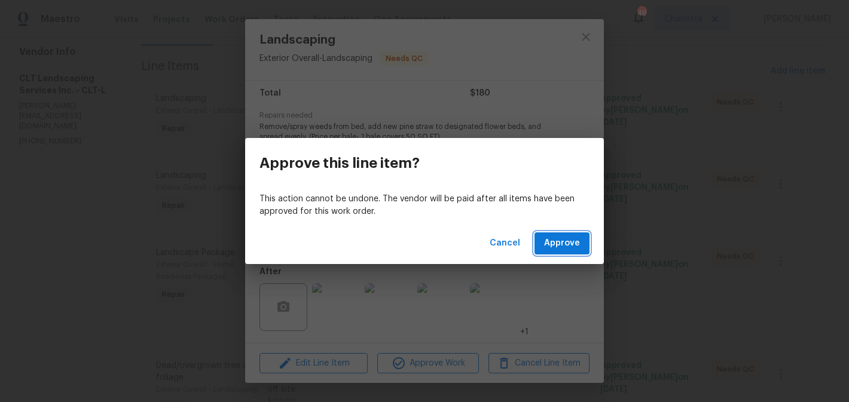
click at [568, 238] on span "Approve" at bounding box center [562, 243] width 36 height 15
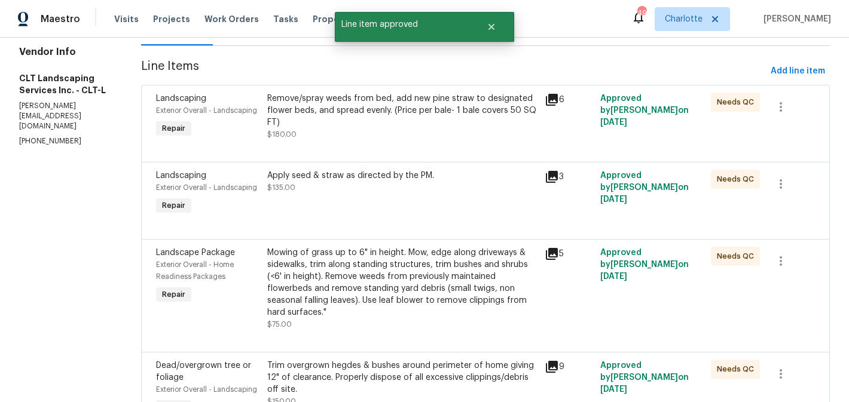
scroll to position [0, 0]
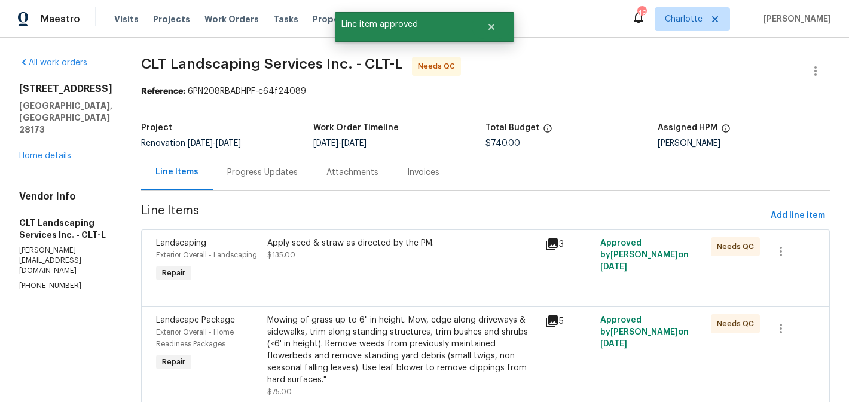
click at [395, 257] on div "Apply seed & straw as directed by the PM. $135.00" at bounding box center [402, 249] width 270 height 24
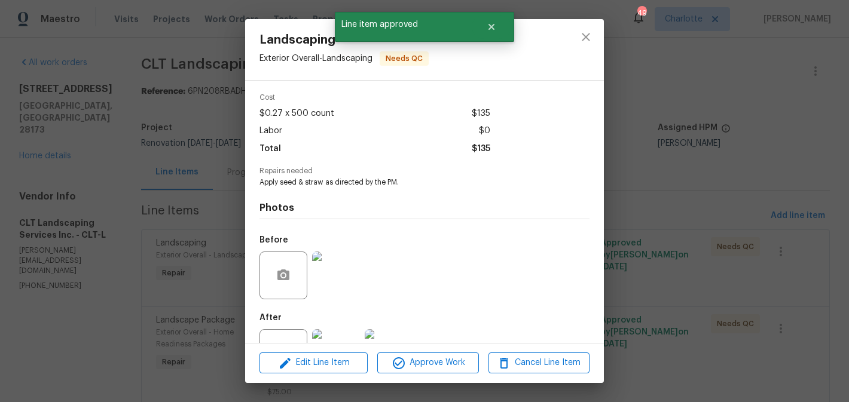
scroll to position [88, 0]
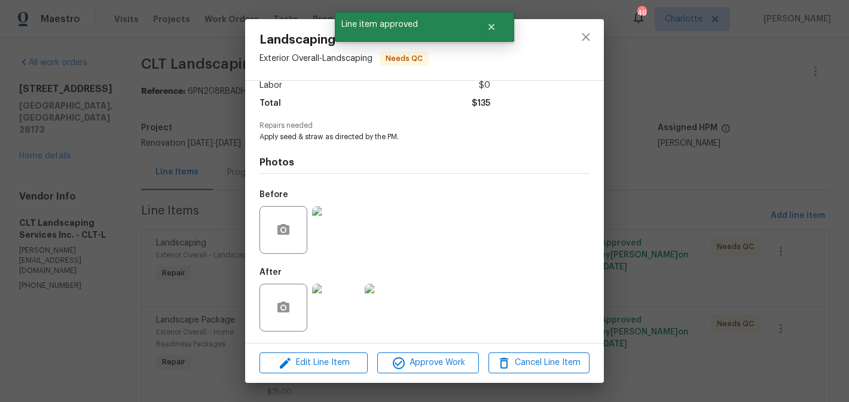
click at [341, 294] on img at bounding box center [336, 308] width 48 height 48
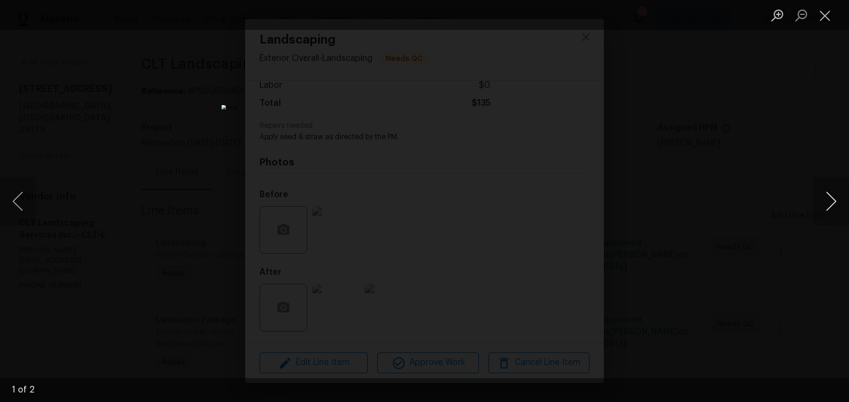
click at [823, 194] on button "Next image" at bounding box center [831, 202] width 36 height 48
click at [828, 15] on button "Close lightbox" at bounding box center [825, 15] width 24 height 21
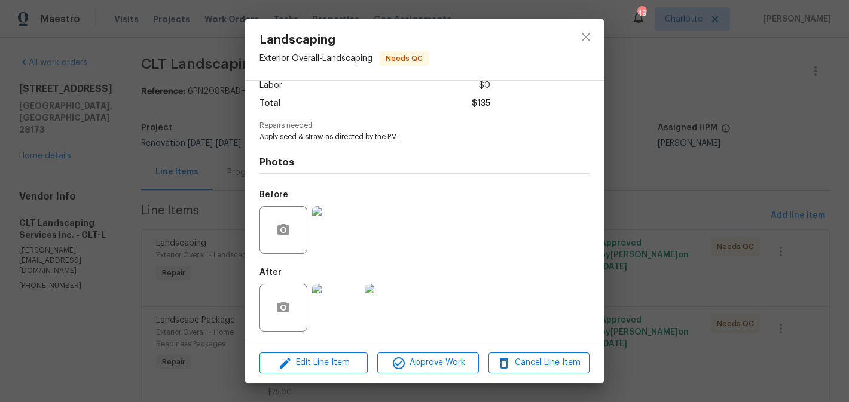
click at [445, 377] on div "Edit Line Item Approve Work Cancel Line Item" at bounding box center [424, 363] width 359 height 40
click at [447, 364] on span "Approve Work" at bounding box center [428, 363] width 94 height 15
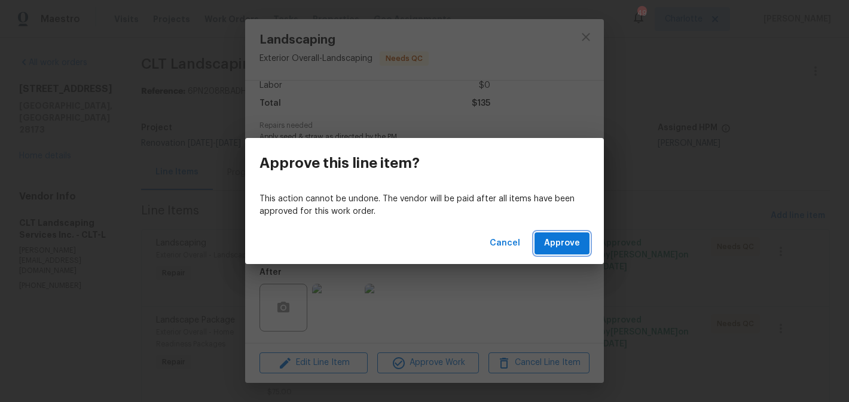
click at [567, 236] on span "Approve" at bounding box center [562, 243] width 36 height 15
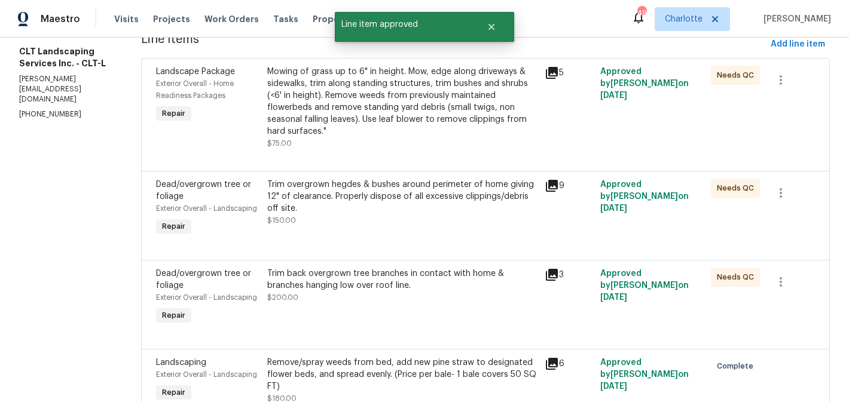
scroll to position [146, 0]
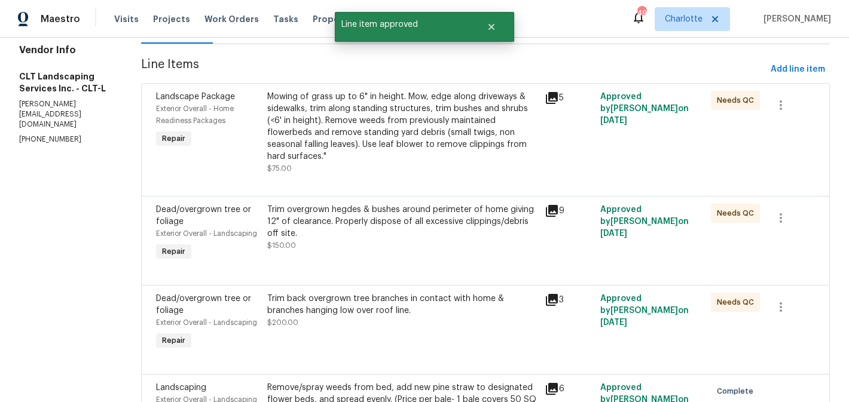
click at [413, 137] on div "Mowing of grass up to 6" in height. Mow, edge along driveways & sidewalks, trim…" at bounding box center [402, 127] width 270 height 72
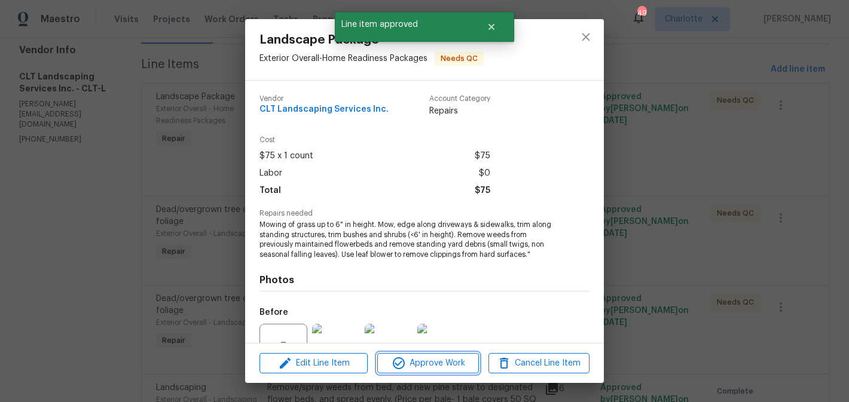
click at [440, 360] on span "Approve Work" at bounding box center [428, 363] width 94 height 15
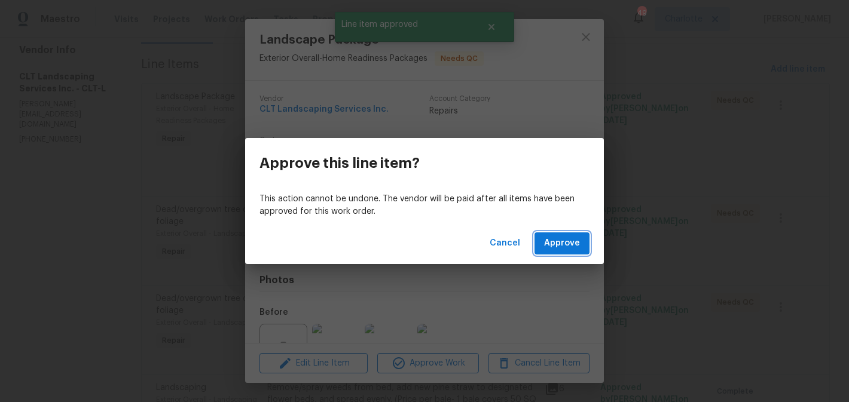
click at [561, 236] on span "Approve" at bounding box center [562, 243] width 36 height 15
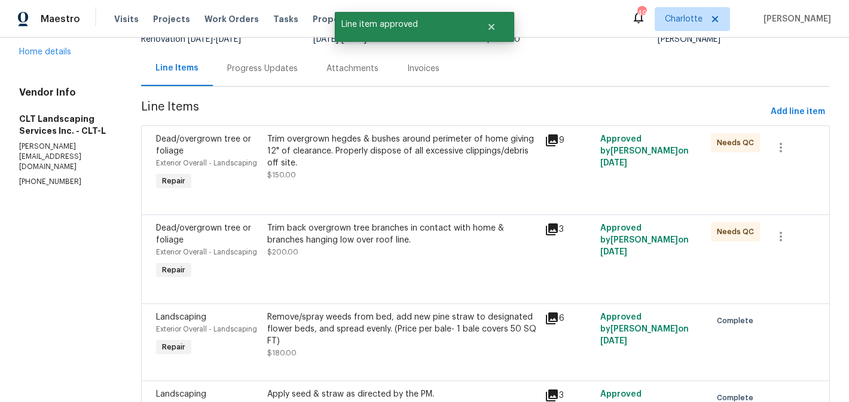
scroll to position [106, 0]
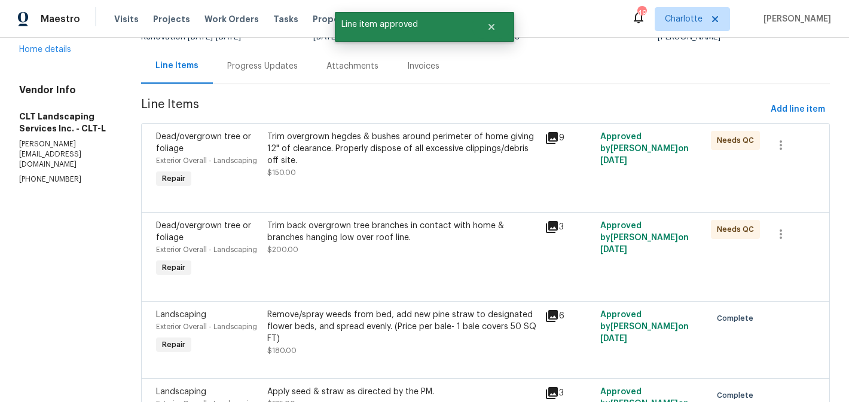
click at [418, 169] on div "Trim overgrown hegdes & bushes around perimeter of home giving 12" of clearance…" at bounding box center [402, 155] width 270 height 48
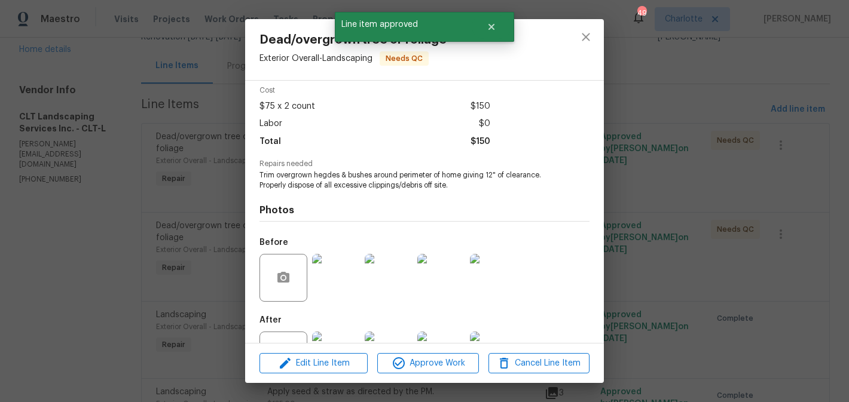
scroll to position [98, 0]
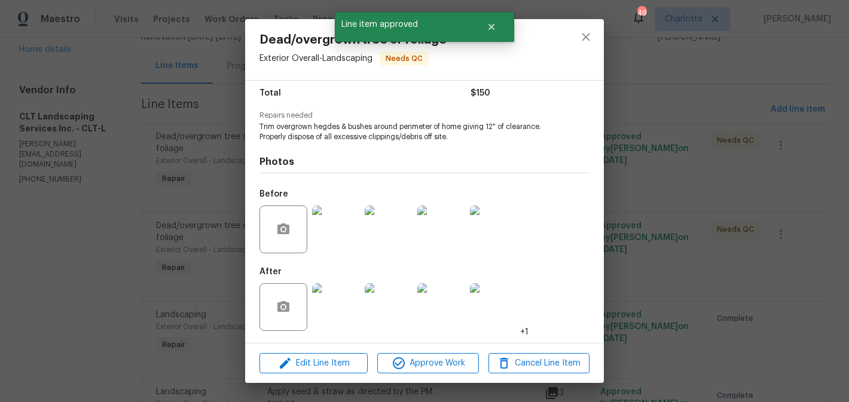
click at [341, 324] on img at bounding box center [336, 307] width 48 height 48
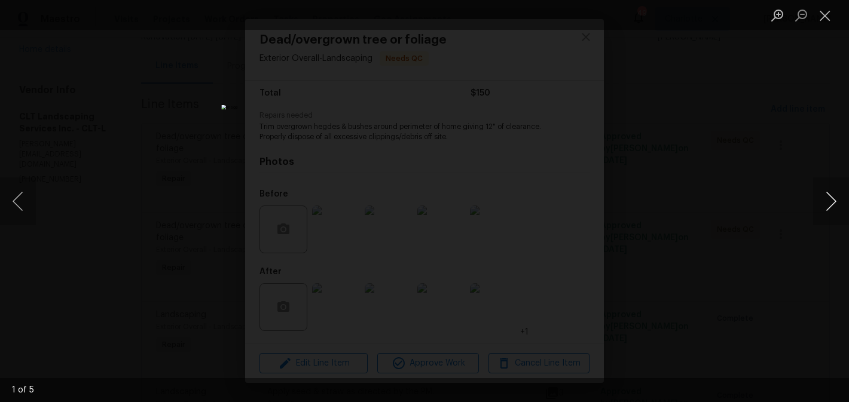
click at [831, 196] on button "Next image" at bounding box center [831, 202] width 36 height 48
click at [832, 196] on button "Next image" at bounding box center [831, 202] width 36 height 48
click at [821, 7] on button "Close lightbox" at bounding box center [825, 15] width 24 height 21
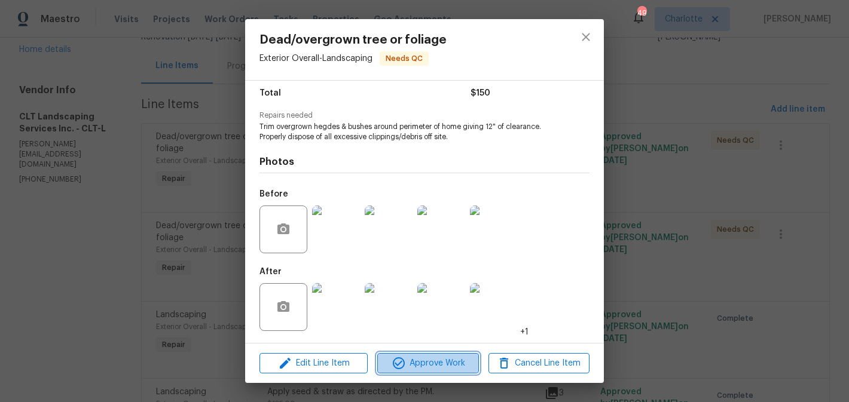
click at [459, 357] on span "Approve Work" at bounding box center [428, 363] width 94 height 15
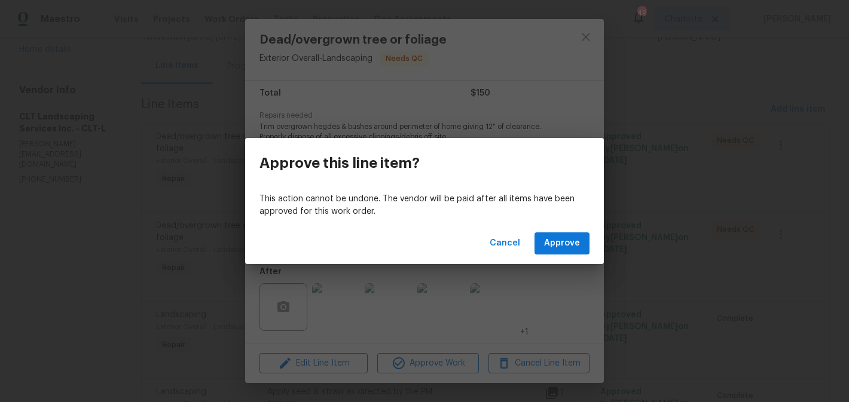
click at [589, 235] on div "Cancel Approve" at bounding box center [424, 243] width 359 height 41
click at [567, 244] on span "Approve" at bounding box center [562, 243] width 36 height 15
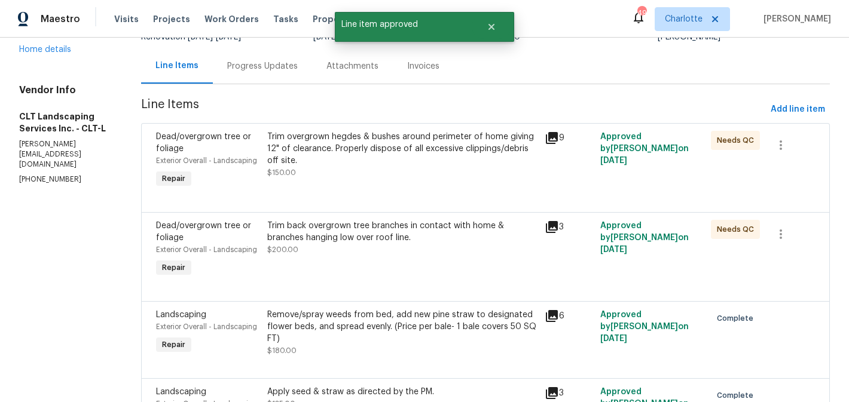
scroll to position [0, 0]
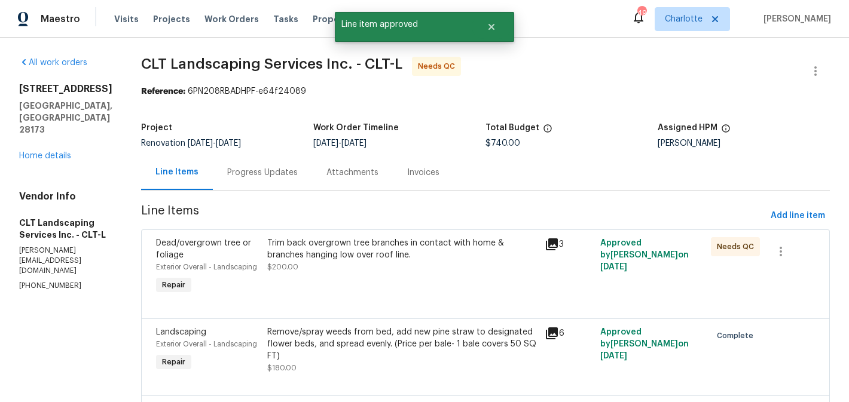
click at [399, 266] on div "Trim back overgrown tree branches in contact with home & branches hanging low o…" at bounding box center [402, 255] width 270 height 36
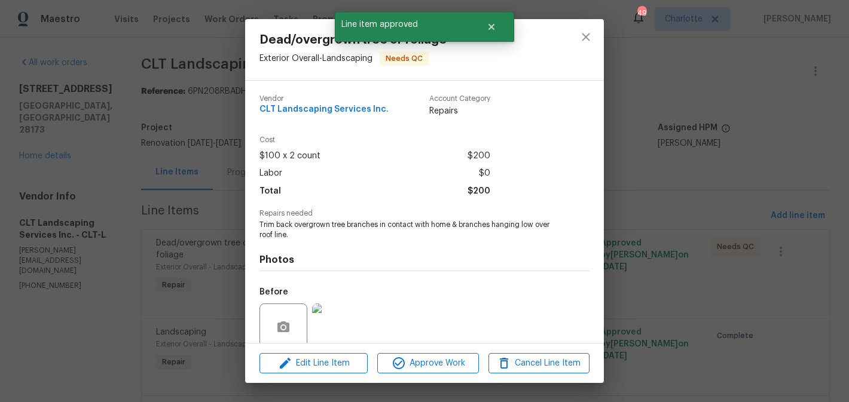
scroll to position [98, 0]
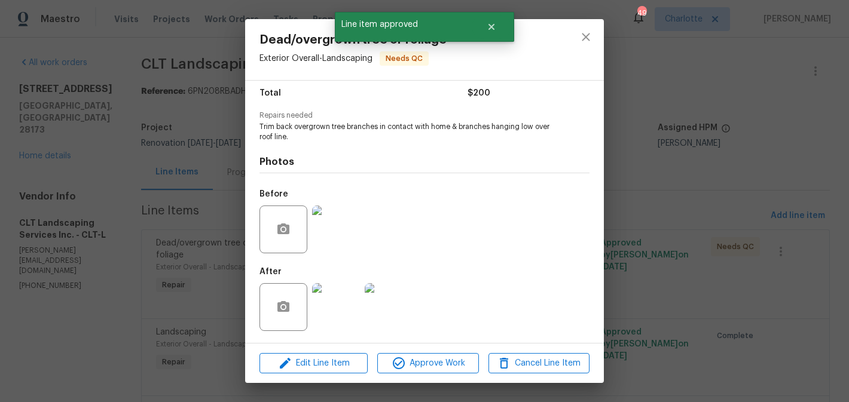
click at [334, 305] on img at bounding box center [336, 307] width 48 height 48
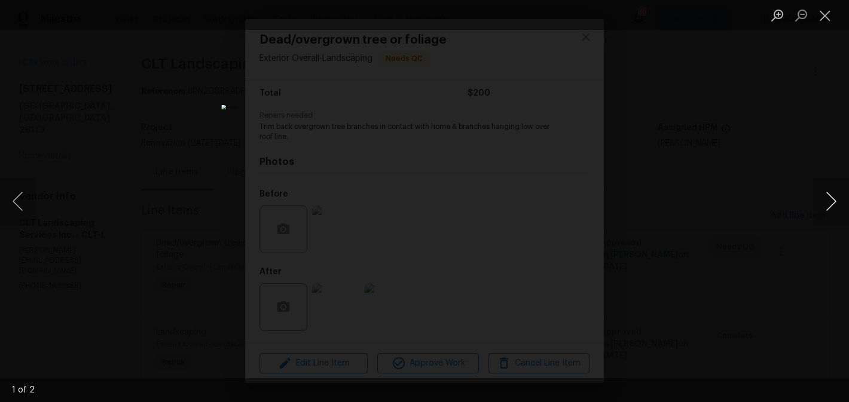
click at [827, 201] on button "Next image" at bounding box center [831, 202] width 36 height 48
click at [822, 16] on button "Close lightbox" at bounding box center [825, 15] width 24 height 21
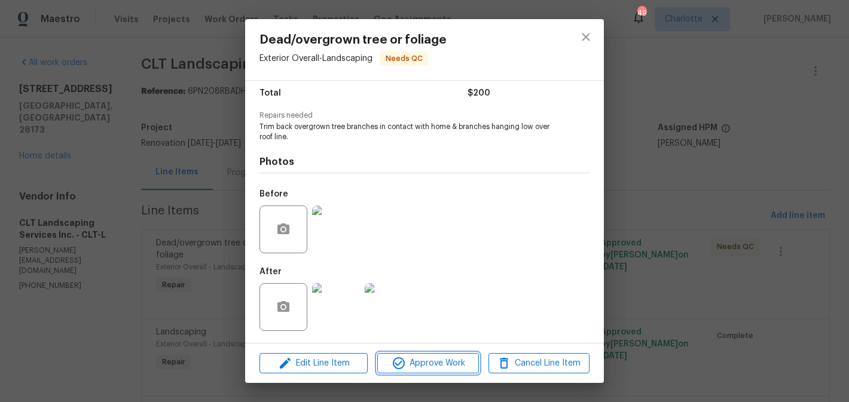
click at [436, 362] on span "Approve Work" at bounding box center [428, 363] width 94 height 15
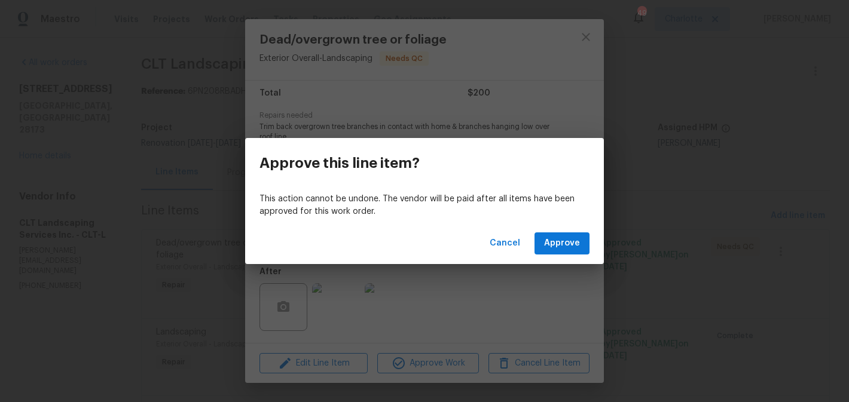
click at [547, 255] on div "Cancel Approve" at bounding box center [424, 243] width 359 height 41
click at [555, 244] on span "Approve" at bounding box center [562, 243] width 36 height 15
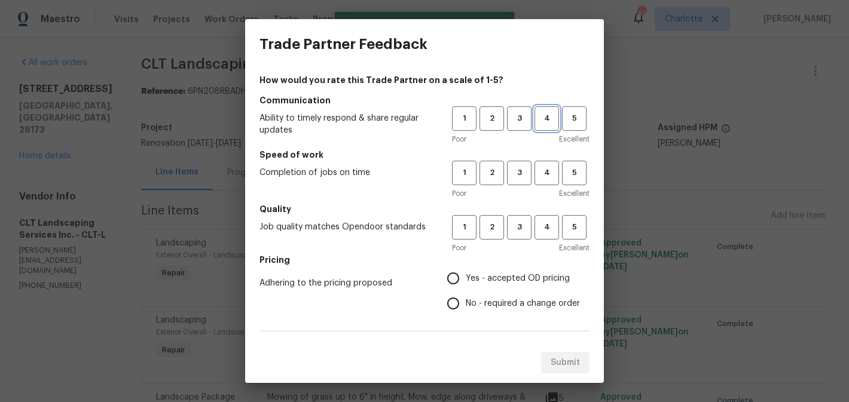
click at [538, 109] on button "4" at bounding box center [546, 118] width 25 height 25
click at [546, 198] on div "Poor Excellent" at bounding box center [520, 194] width 137 height 12
click at [546, 186] on div "1 2 3 4 5 Poor Excellent" at bounding box center [520, 180] width 137 height 39
click at [546, 172] on span "4" at bounding box center [547, 173] width 22 height 14
click at [550, 212] on h5 "Quality" at bounding box center [424, 209] width 330 height 12
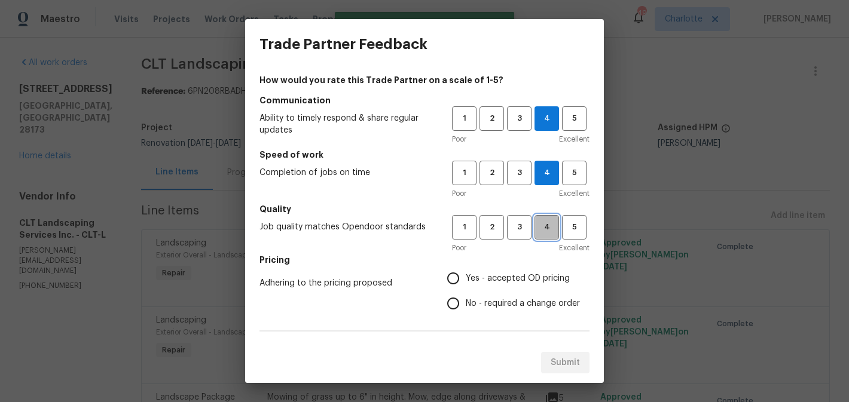
click at [548, 223] on span "4" at bounding box center [547, 228] width 22 height 14
click at [496, 274] on span "Yes - accepted OD pricing" at bounding box center [518, 279] width 104 height 13
click at [466, 274] on input "Yes - accepted OD pricing" at bounding box center [452, 278] width 25 height 25
radio input "true"
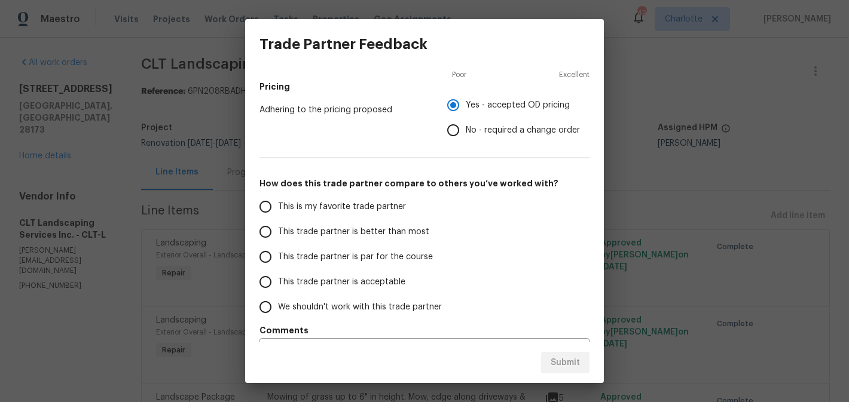
scroll to position [191, 0]
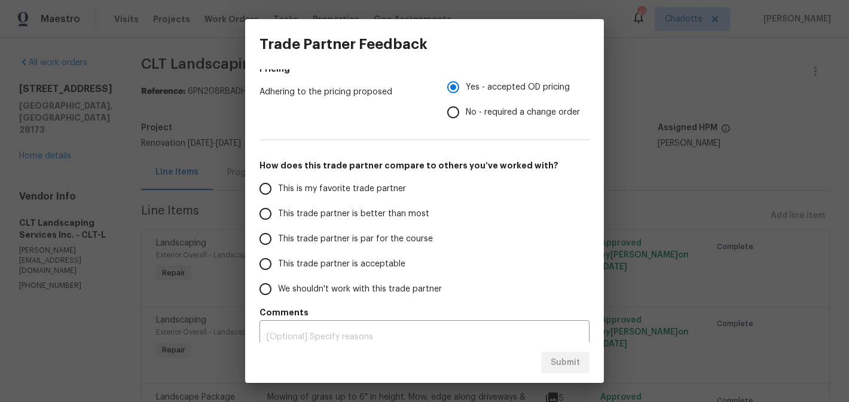
click at [341, 219] on span "This trade partner is better than most" at bounding box center [353, 214] width 151 height 13
click at [278, 219] on input "This trade partner is better than most" at bounding box center [265, 213] width 25 height 25
click at [549, 363] on button "Submit" at bounding box center [565, 363] width 48 height 22
radio input "true"
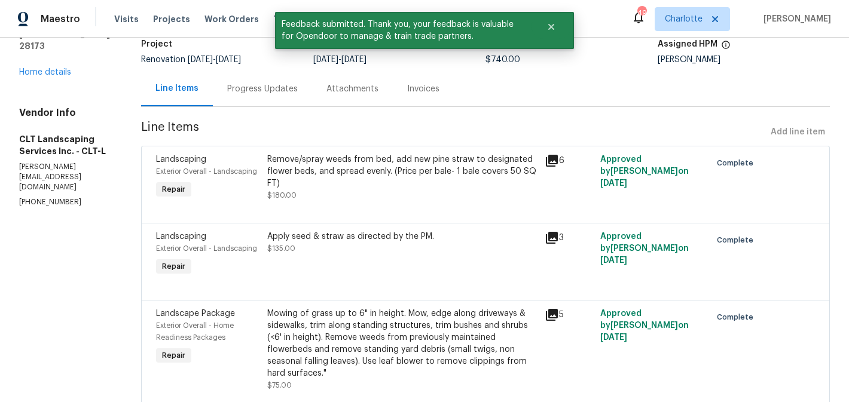
scroll to position [0, 0]
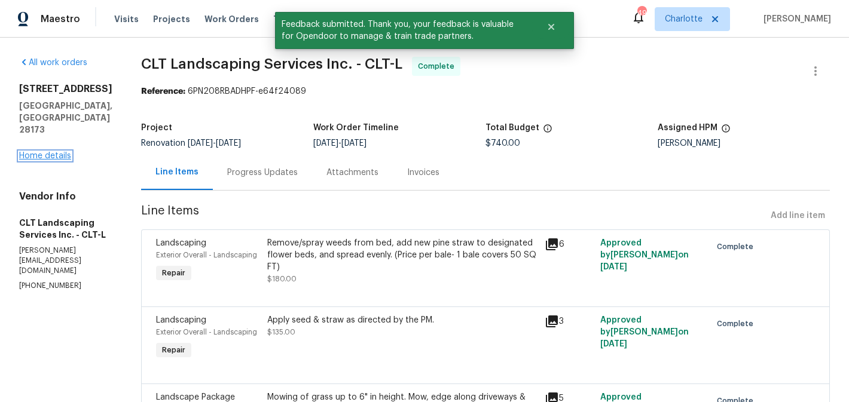
click at [59, 152] on link "Home details" at bounding box center [45, 156] width 52 height 8
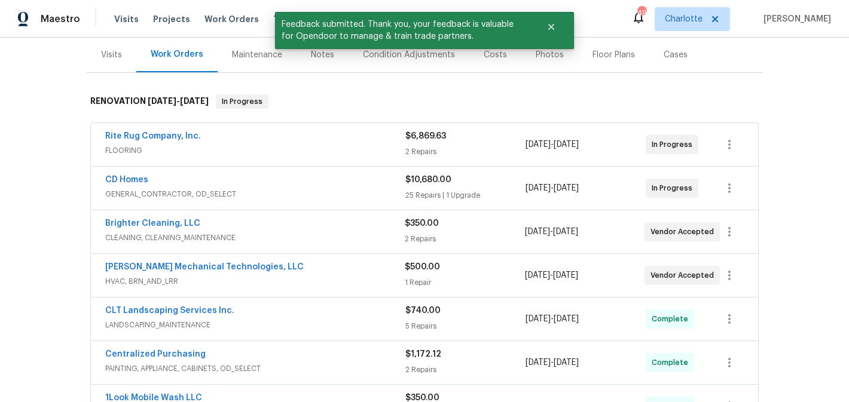
scroll to position [134, 0]
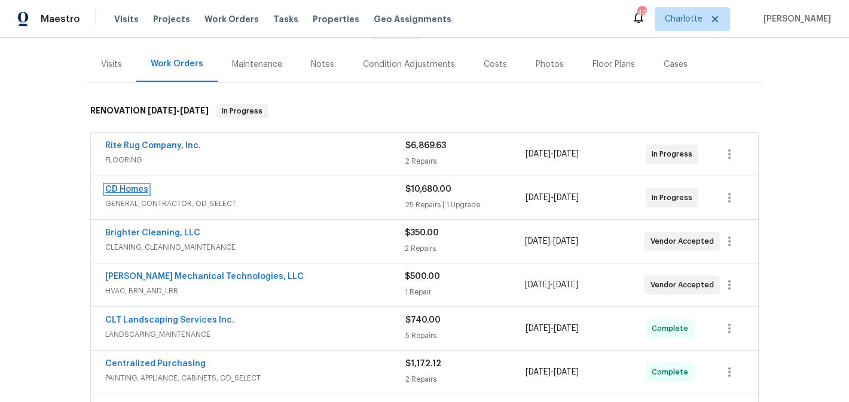
click at [124, 188] on link "CD Homes" at bounding box center [126, 189] width 43 height 8
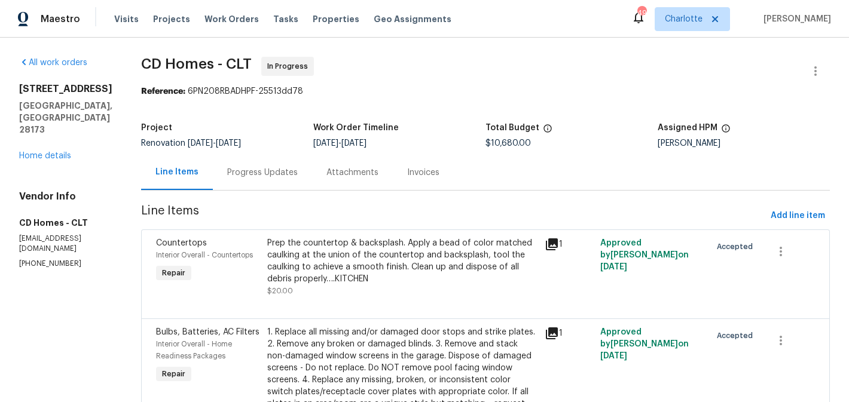
click at [268, 166] on div "Progress Updates" at bounding box center [262, 172] width 99 height 35
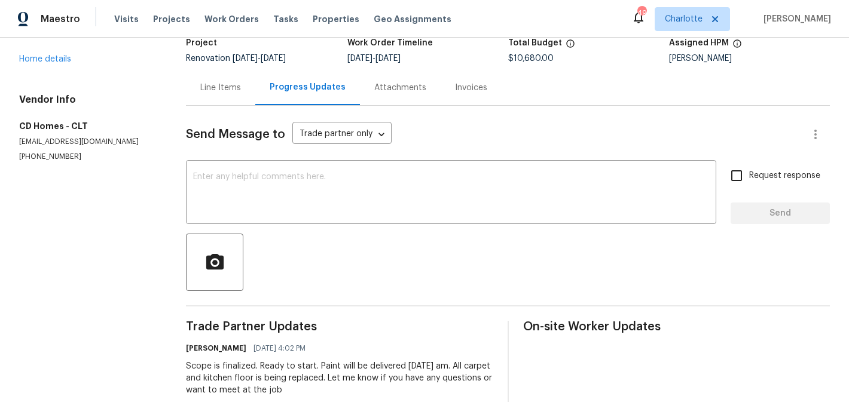
scroll to position [112, 0]
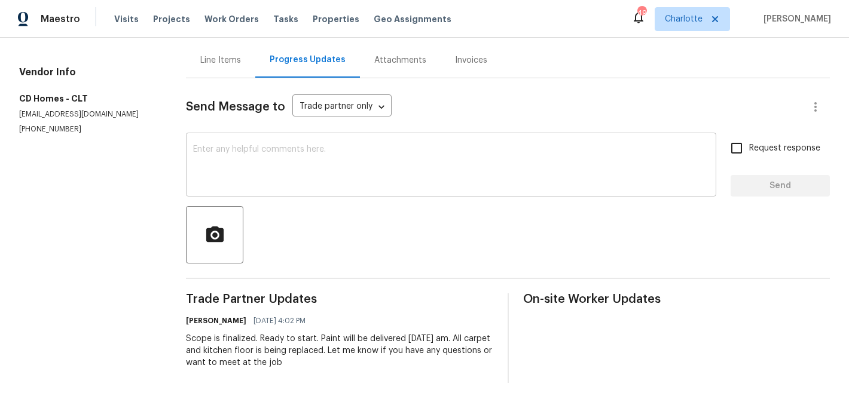
click at [310, 179] on textarea at bounding box center [451, 166] width 516 height 42
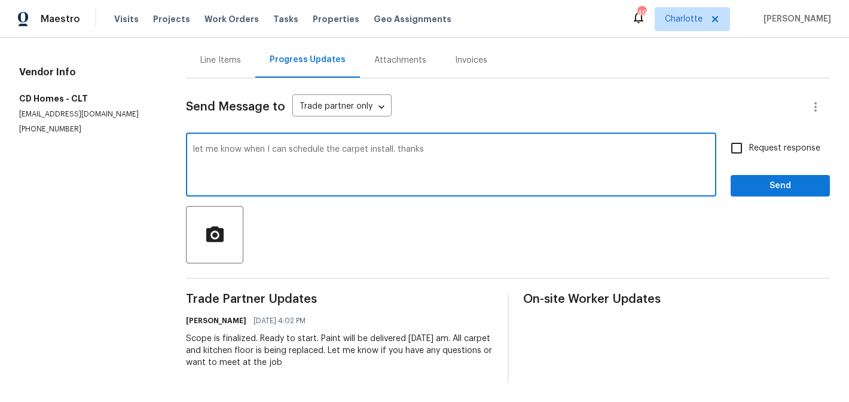
type textarea "let me know when I can schedule the carpet install. thanks"
click at [752, 145] on span "Request response" at bounding box center [784, 148] width 71 height 13
click at [749, 145] on input "Request response" at bounding box center [736, 148] width 25 height 25
checkbox input "true"
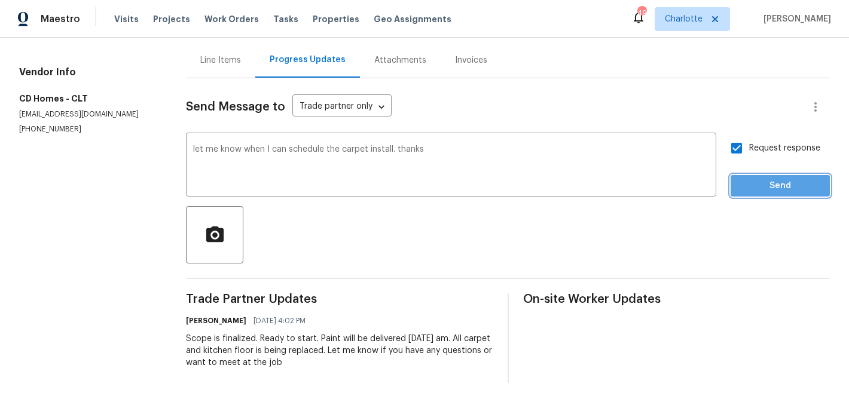
click at [773, 175] on button "Send" at bounding box center [779, 186] width 99 height 22
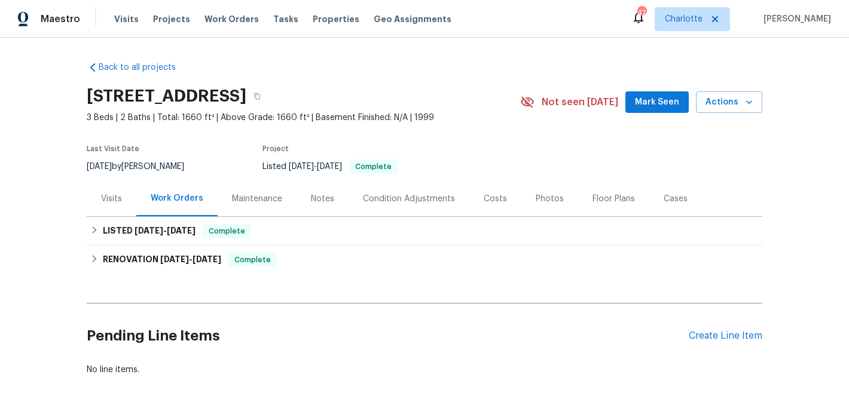
click at [98, 202] on div "Visits" at bounding box center [112, 198] width 50 height 35
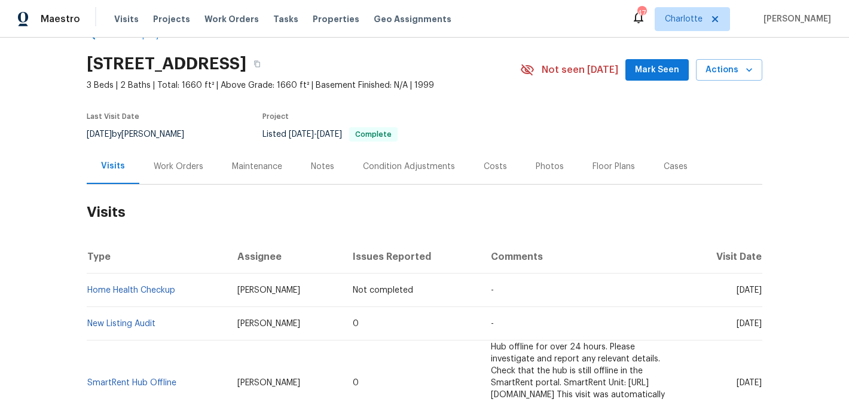
scroll to position [19, 0]
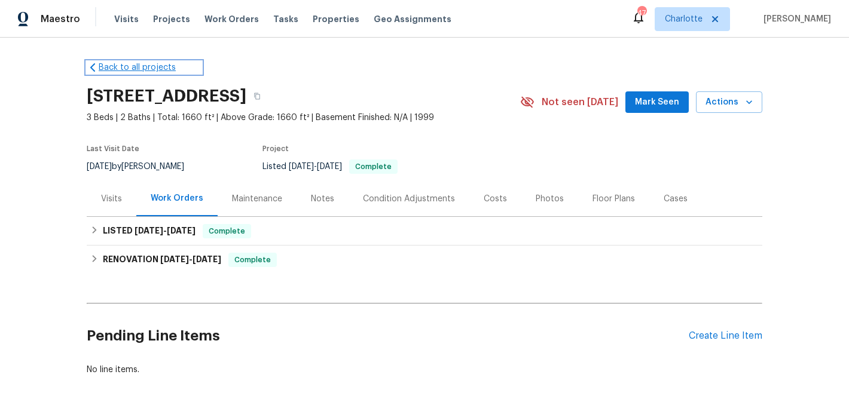
click at [127, 65] on link "Back to all projects" at bounding box center [144, 68] width 115 height 12
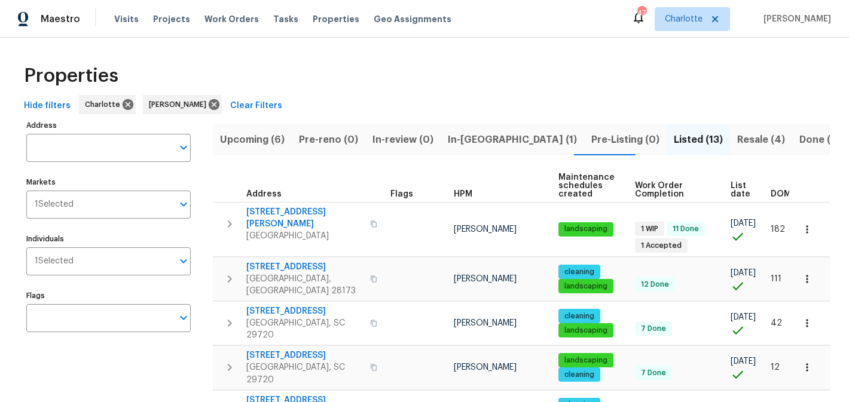
click at [266, 144] on span "Upcoming (6)" at bounding box center [252, 139] width 65 height 17
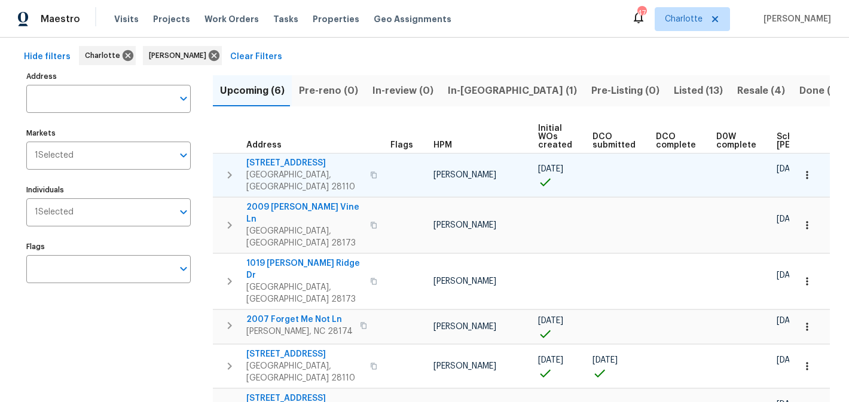
scroll to position [56, 0]
